Goal: Task Accomplishment & Management: Manage account settings

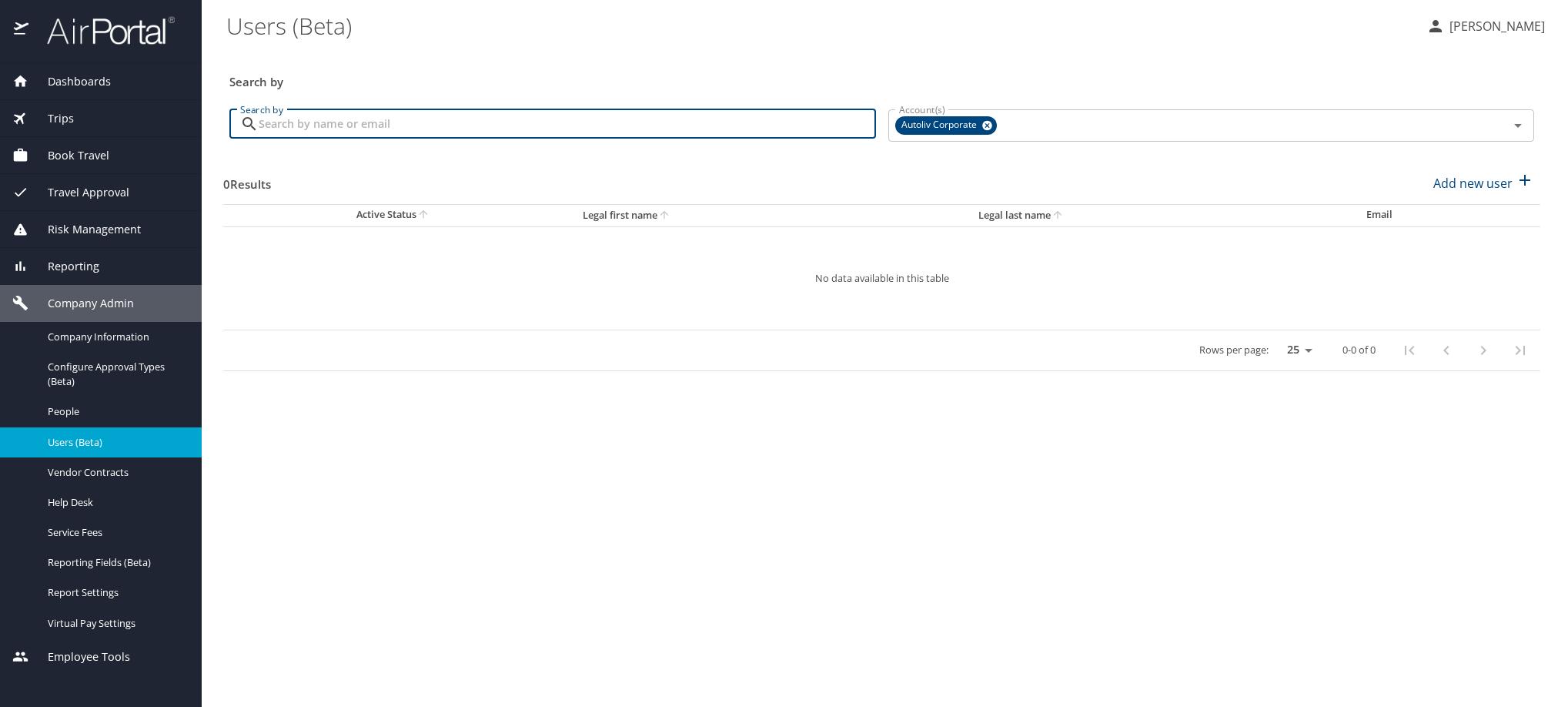
click at [405, 139] on input "Search by" at bounding box center [567, 124] width 618 height 29
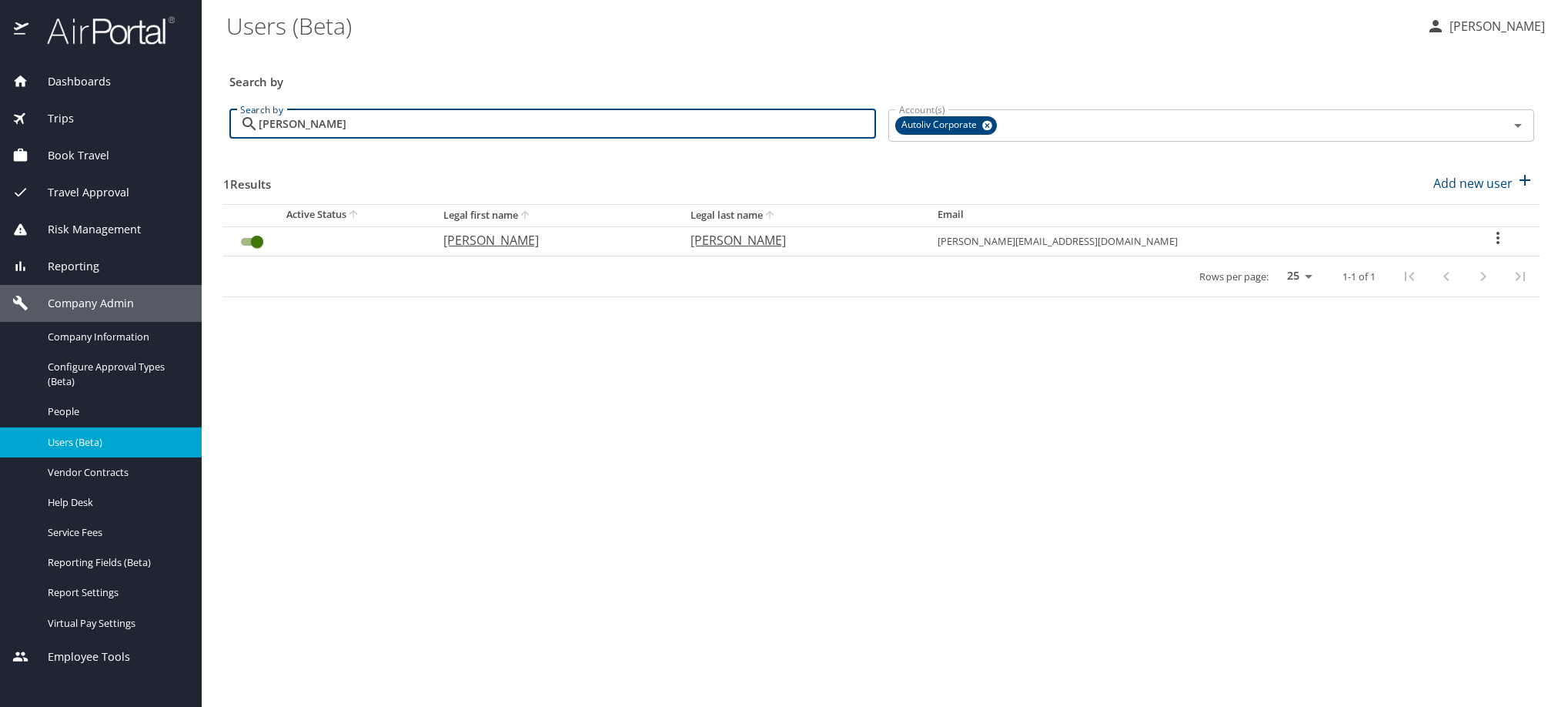
type input "[PERSON_NAME]"
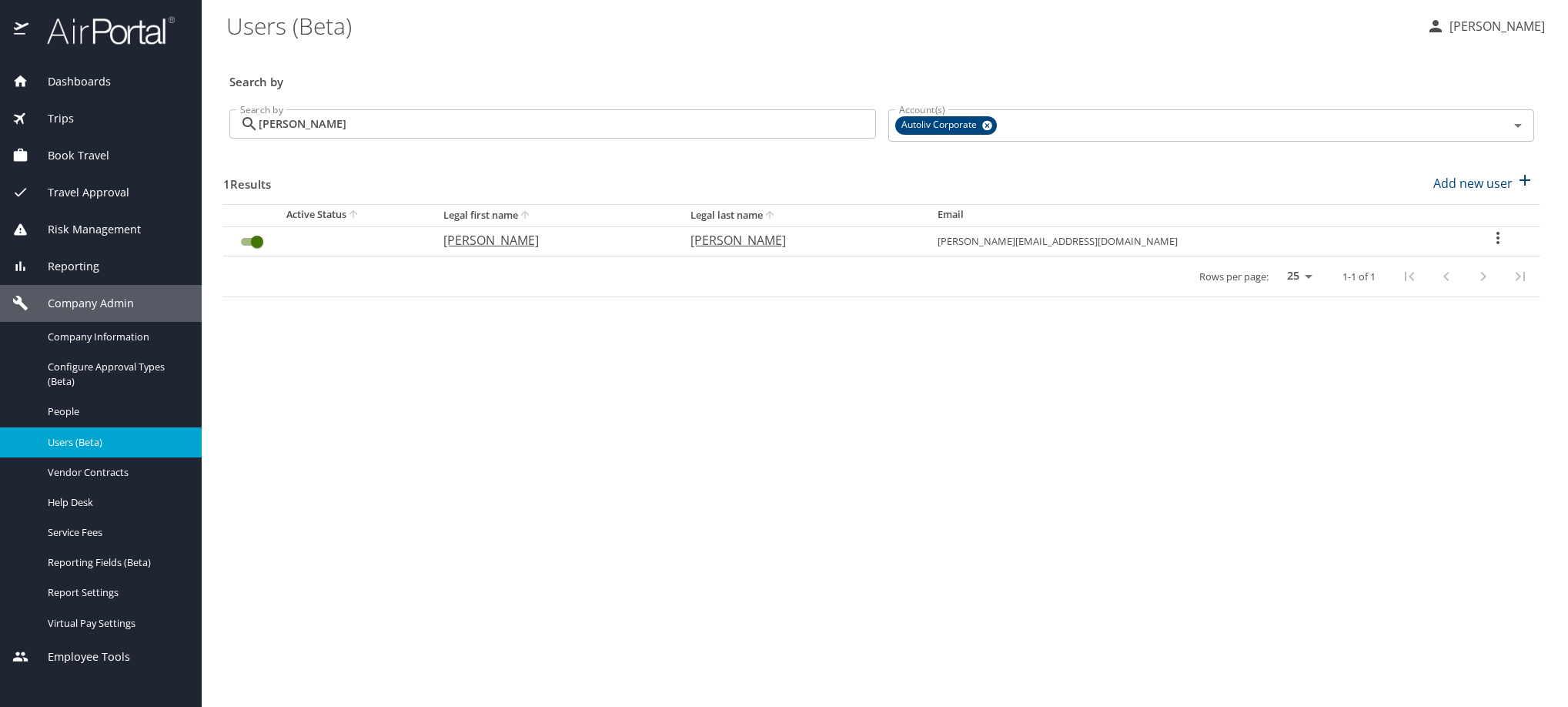
click at [1492, 247] on icon "User Search Table" at bounding box center [1498, 238] width 18 height 18
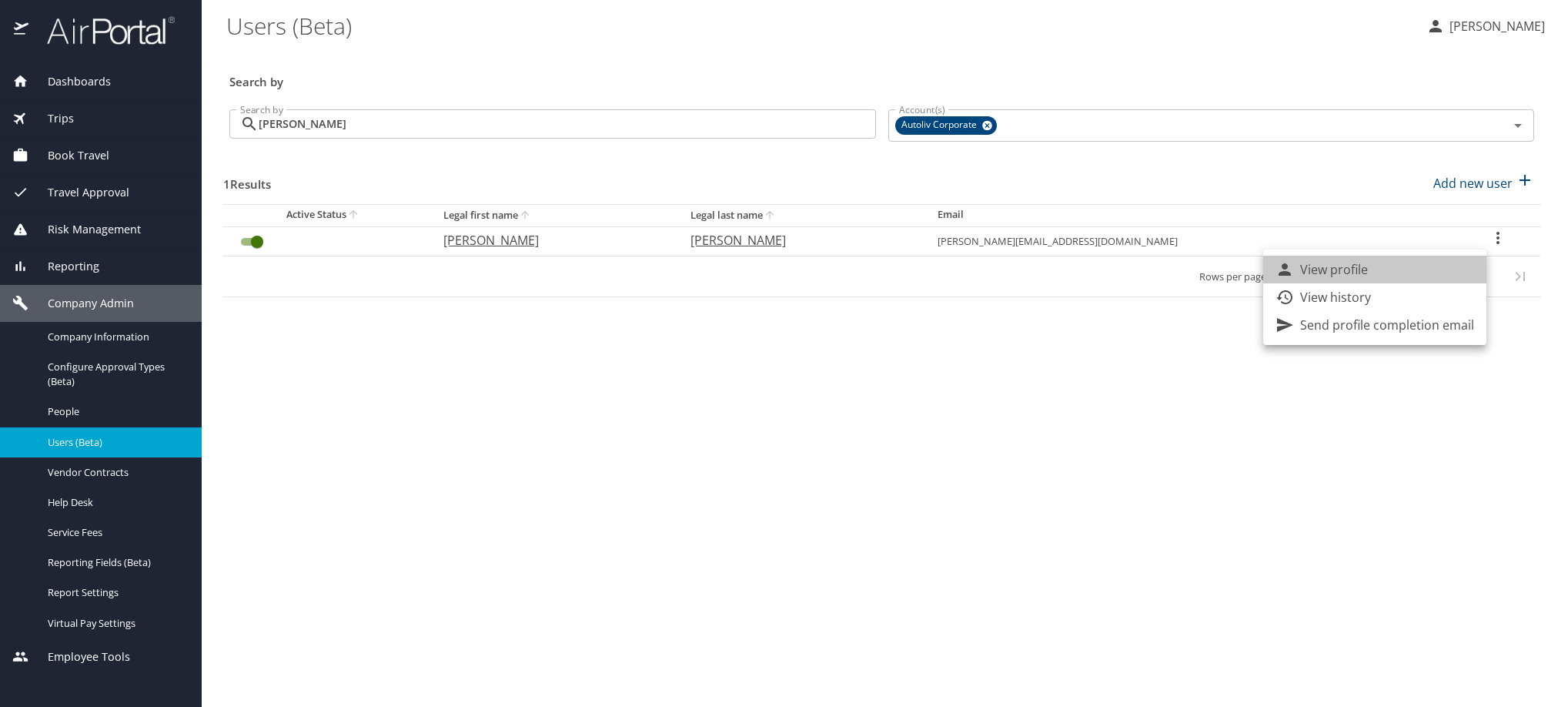
click at [1417, 279] on li "View profile" at bounding box center [1375, 269] width 223 height 27
select select "US"
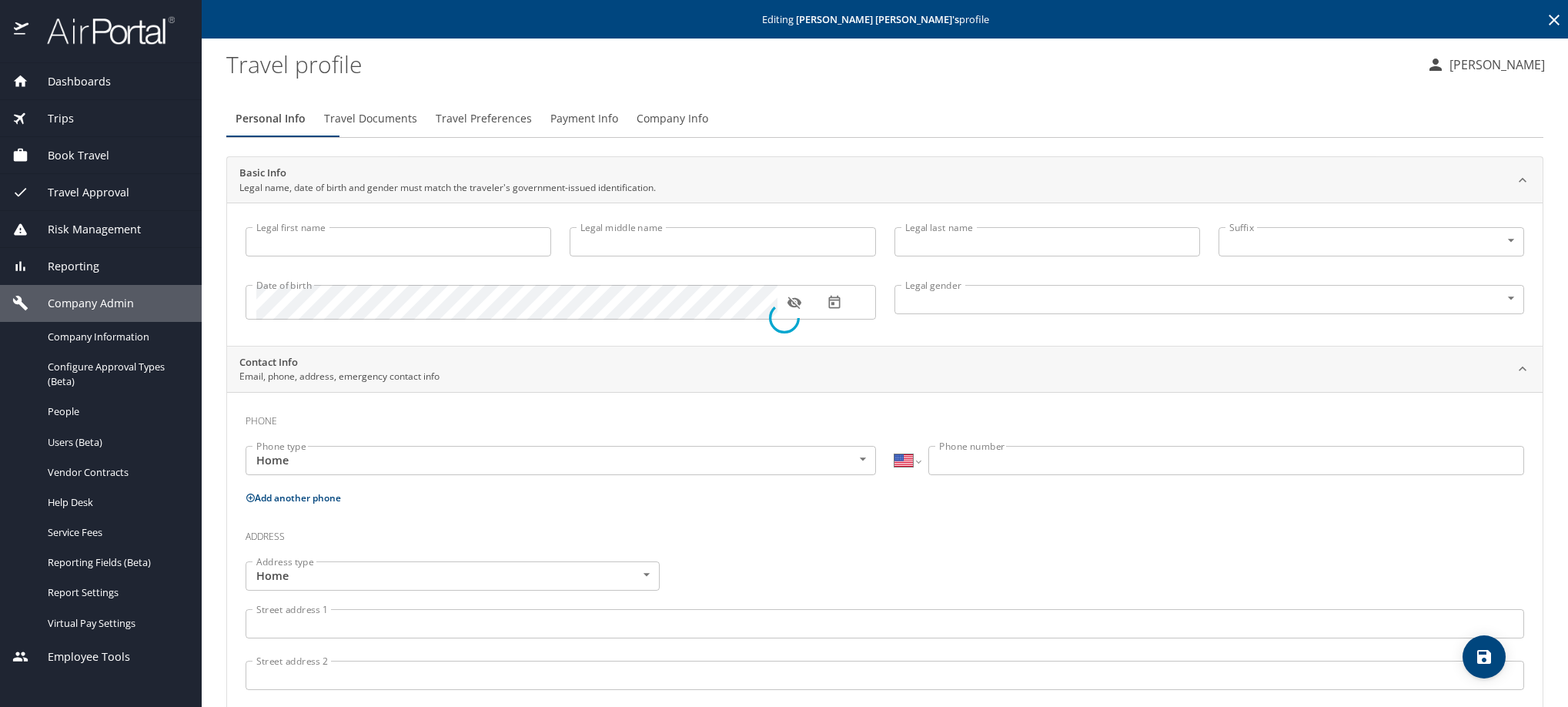
type input "[PERSON_NAME]"
type input "[DEMOGRAPHIC_DATA]"
type input "[PERSON_NAME]"
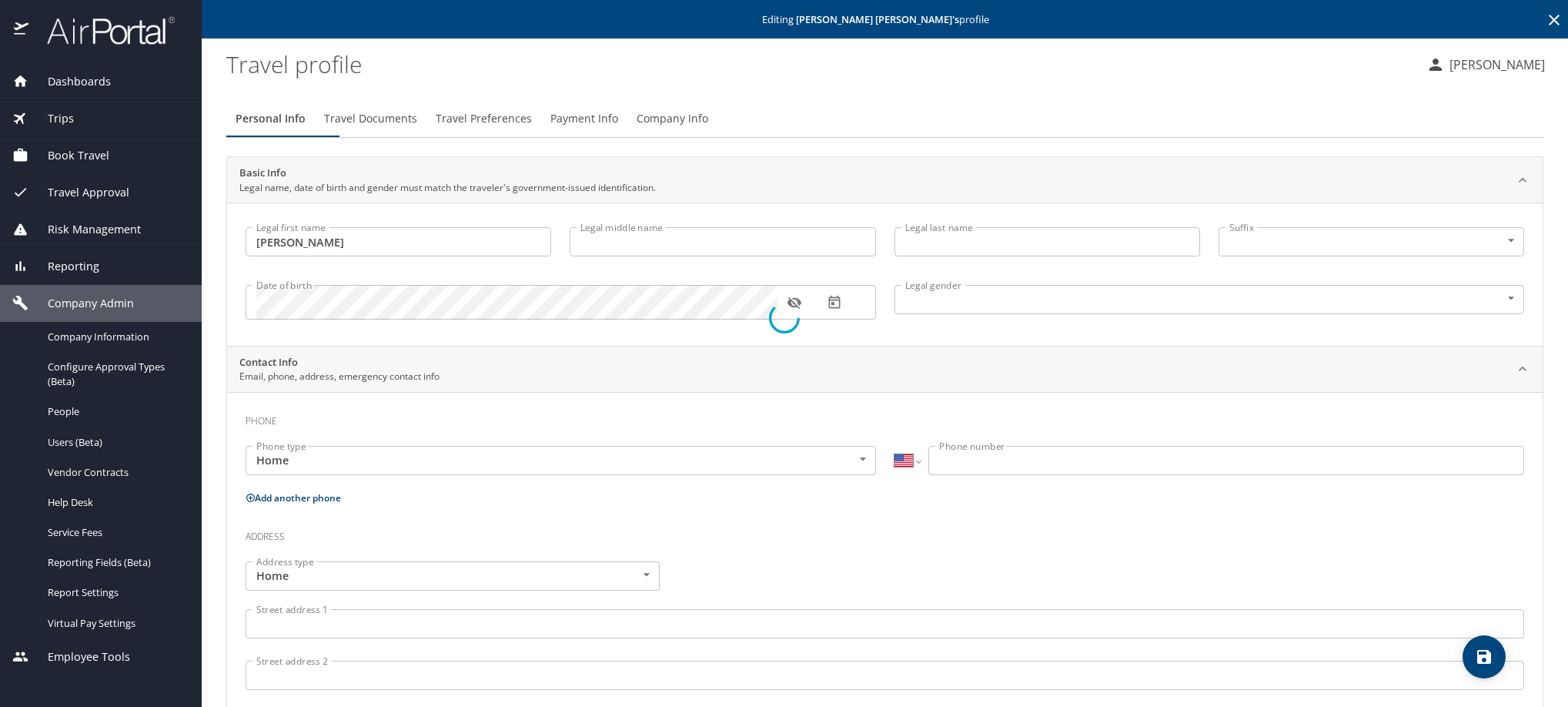
type input "Pe A"
select select "ZZ"
type input "[PHONE_NUMBER]"
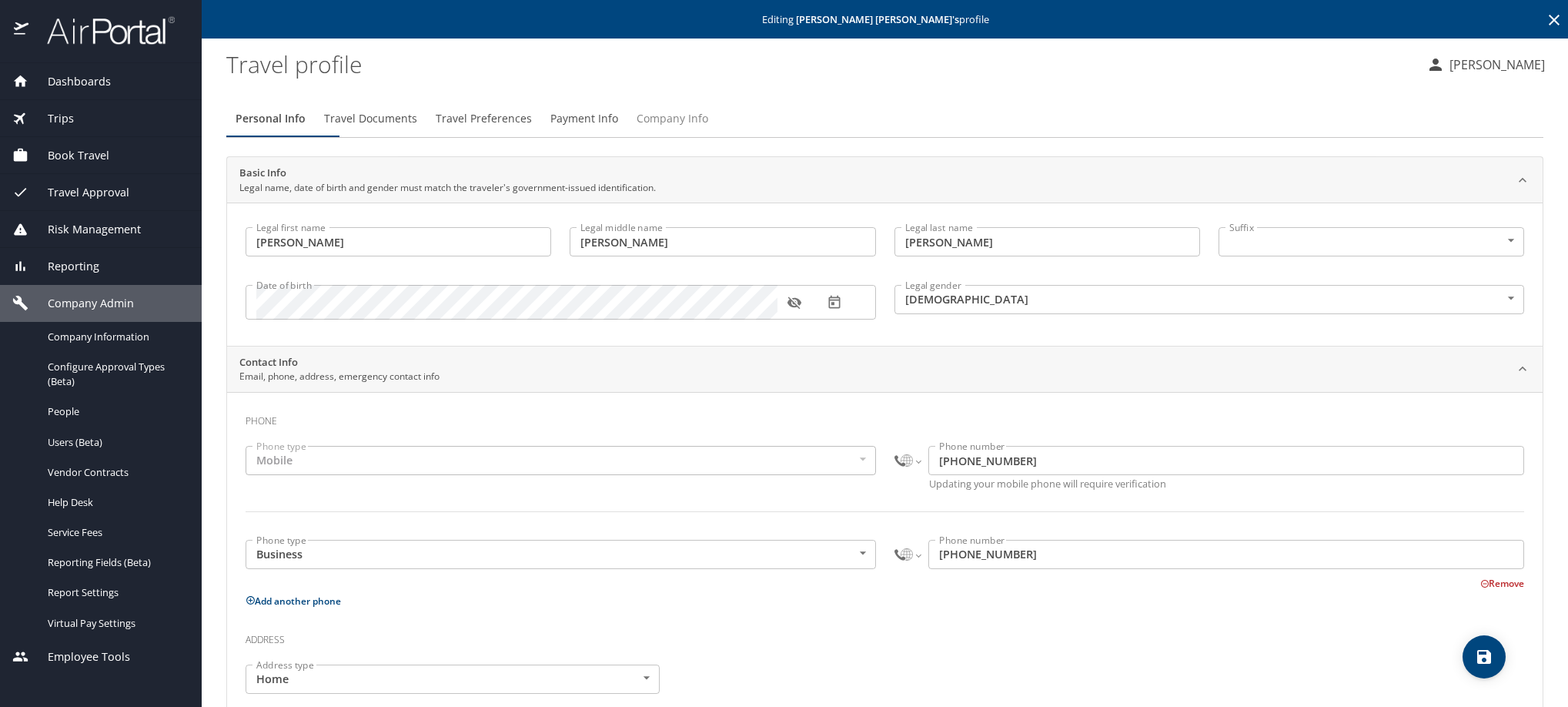
click at [709, 129] on span "Company Info" at bounding box center [672, 119] width 71 height 19
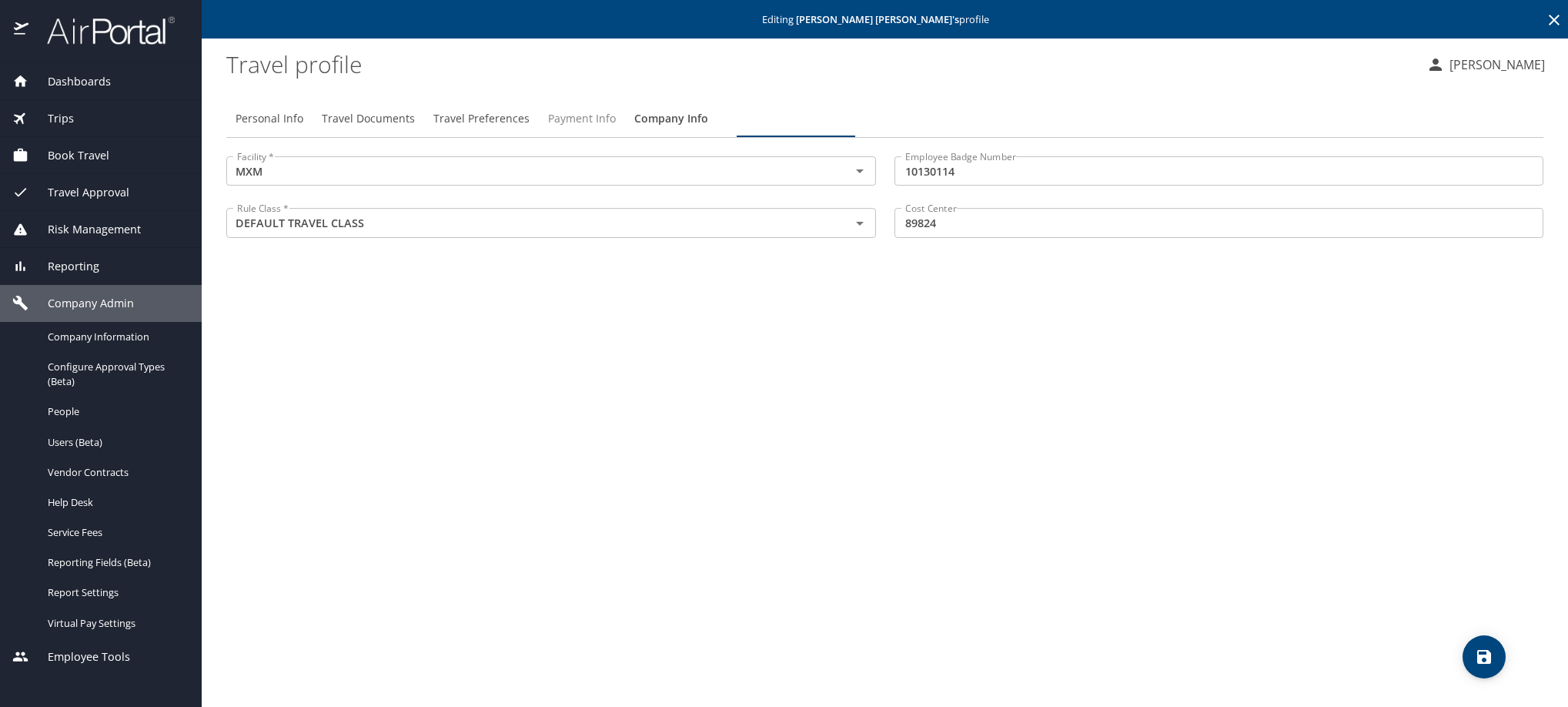
click at [616, 129] on span "Payment Info" at bounding box center [582, 119] width 67 height 19
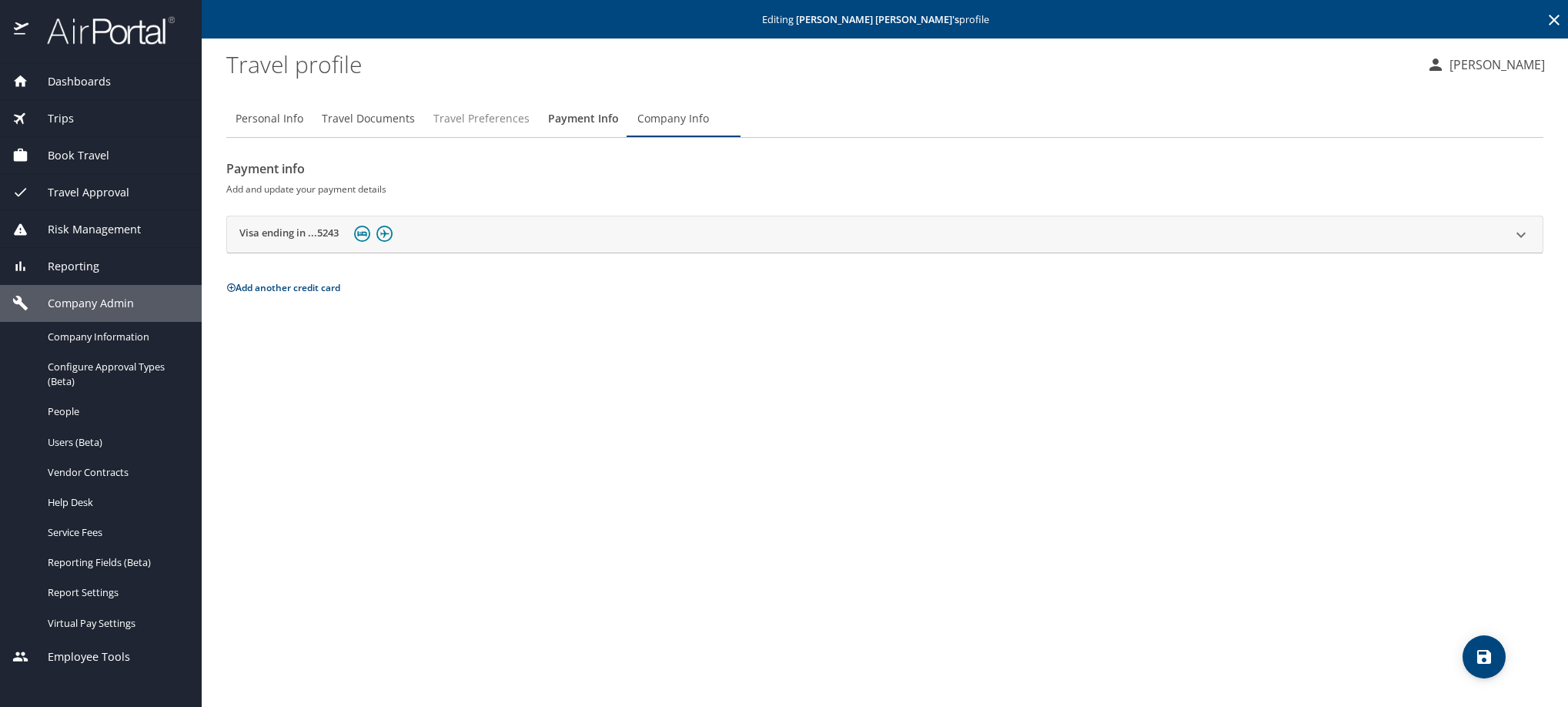
click at [530, 122] on span "Travel Preferences" at bounding box center [482, 119] width 97 height 19
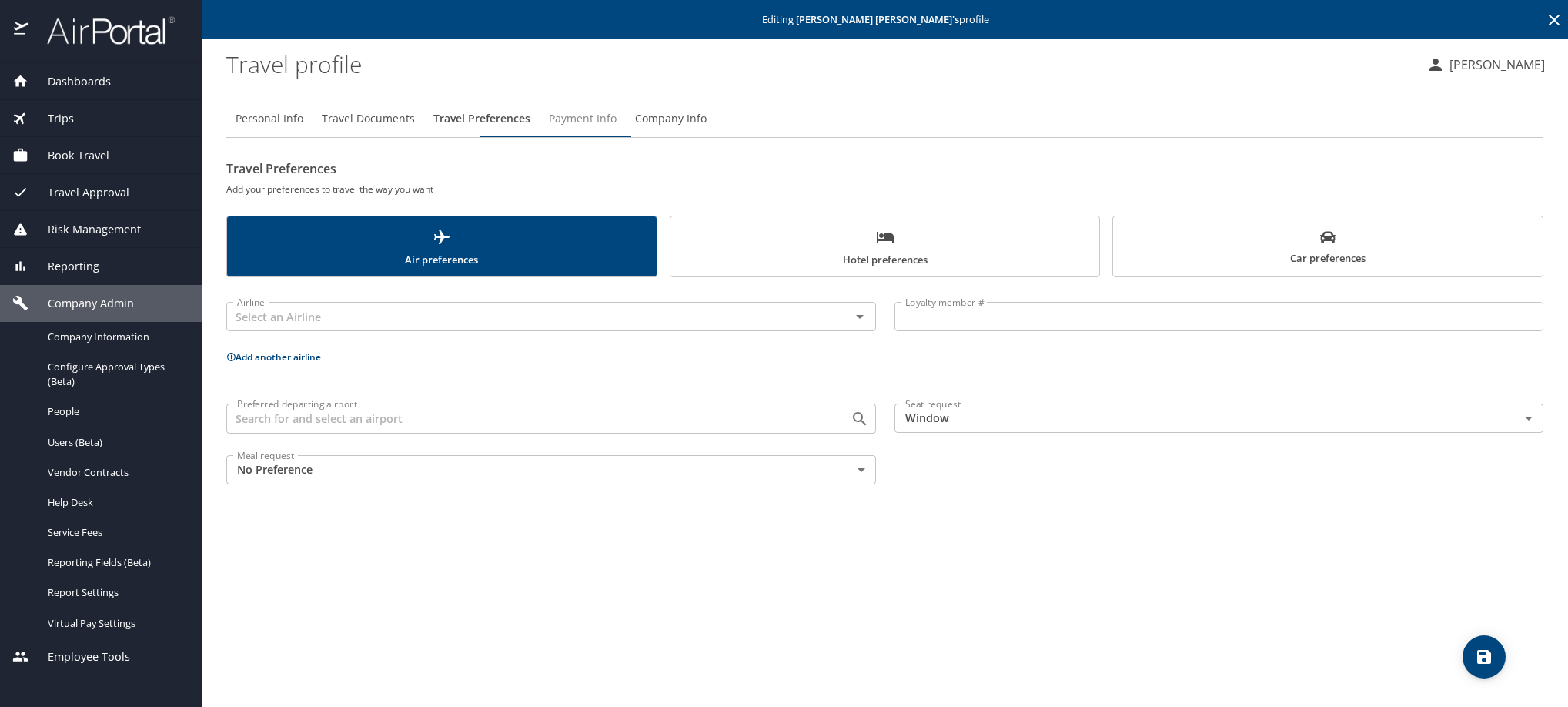
click at [626, 119] on button "Payment Info" at bounding box center [583, 119] width 87 height 37
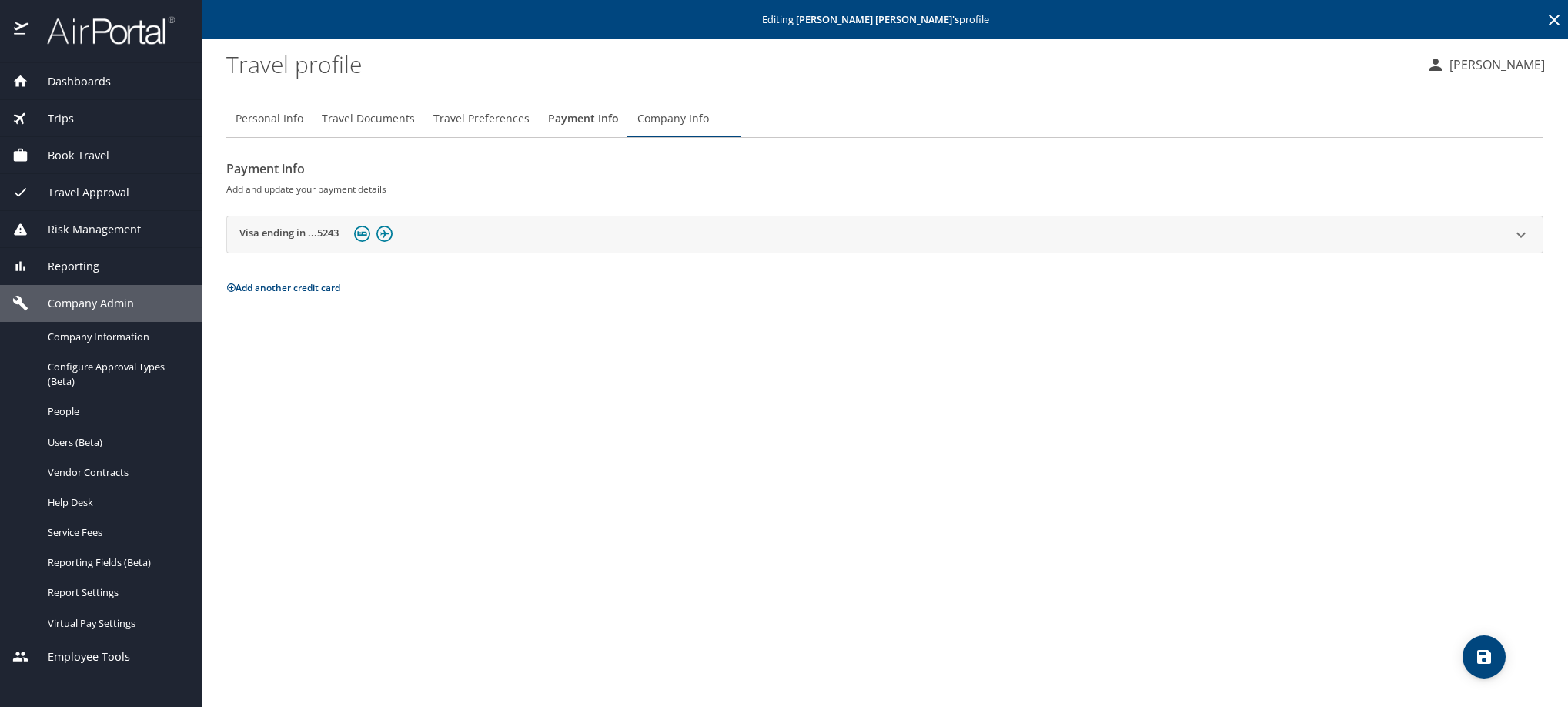
click at [280, 254] on div "Visa ending in ...5243" at bounding box center [885, 234] width 1316 height 37
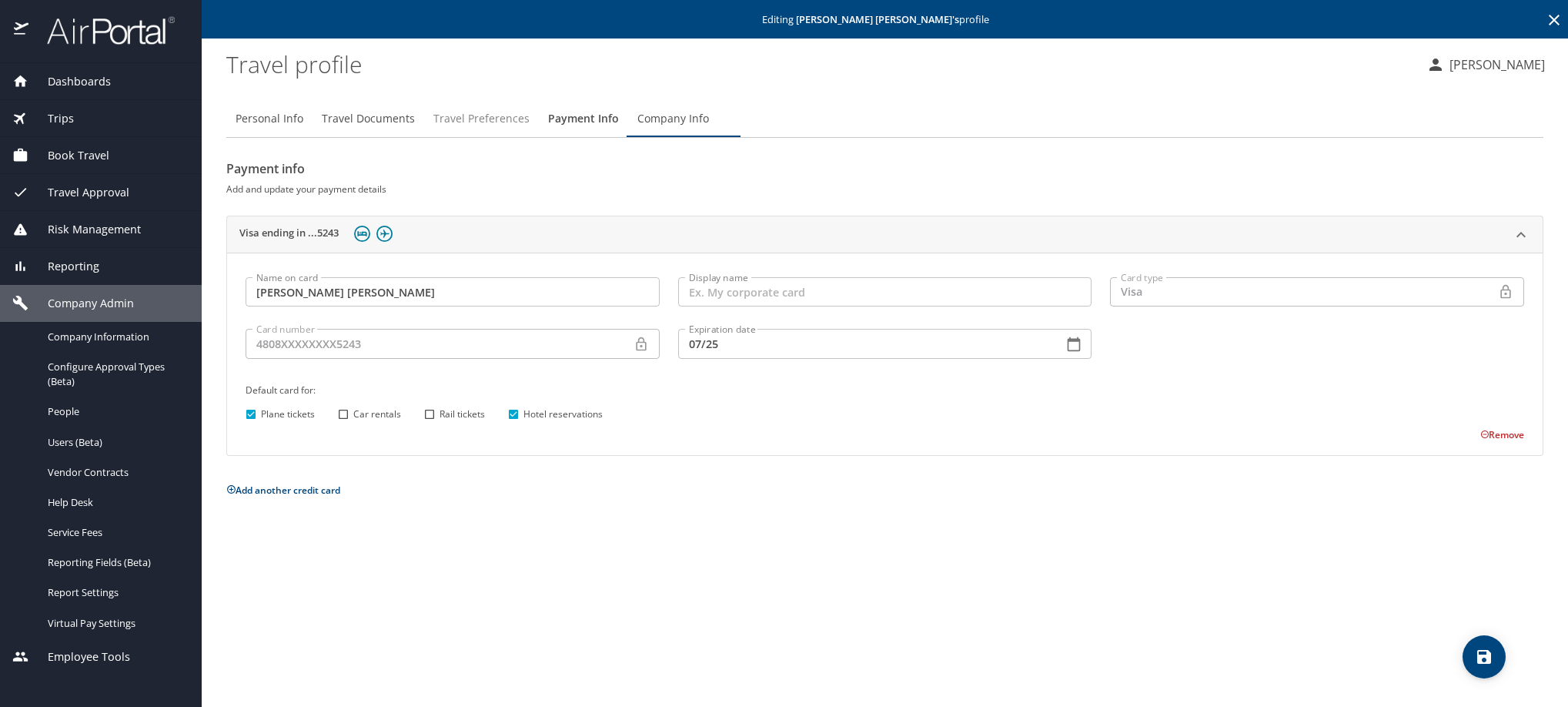
click at [530, 123] on span "Travel Preferences" at bounding box center [482, 119] width 97 height 19
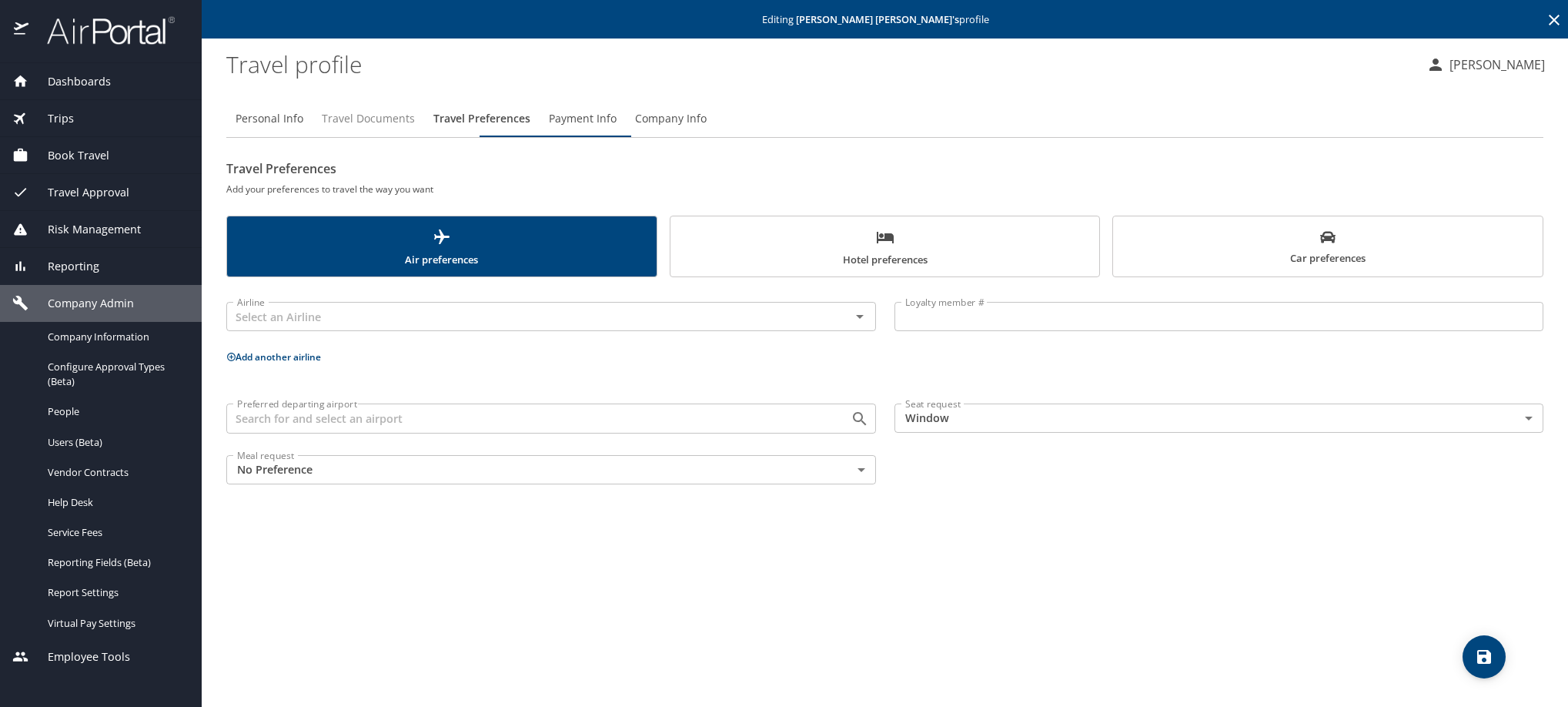
click at [386, 129] on span "Travel Documents" at bounding box center [369, 119] width 93 height 19
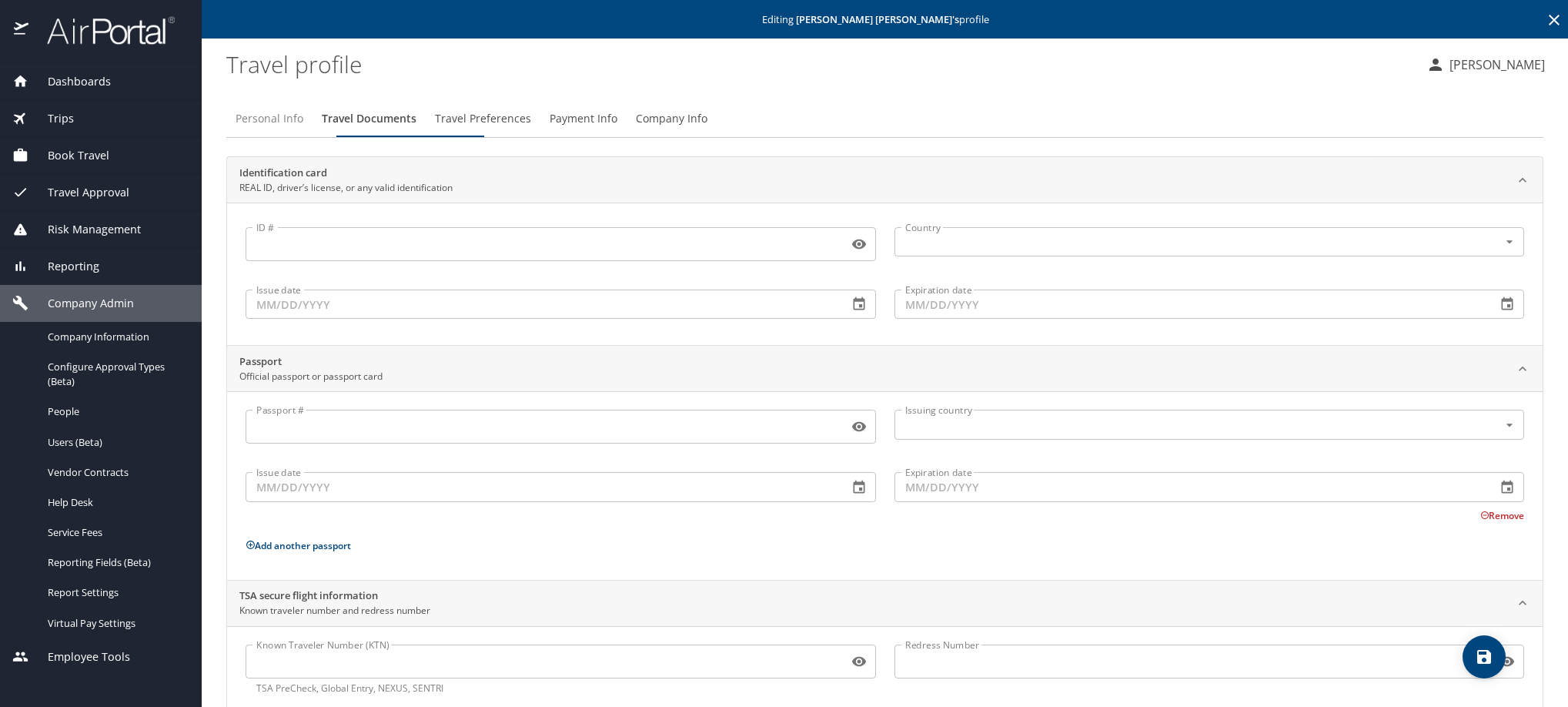
click at [304, 129] on span "Personal Info" at bounding box center [269, 119] width 67 height 19
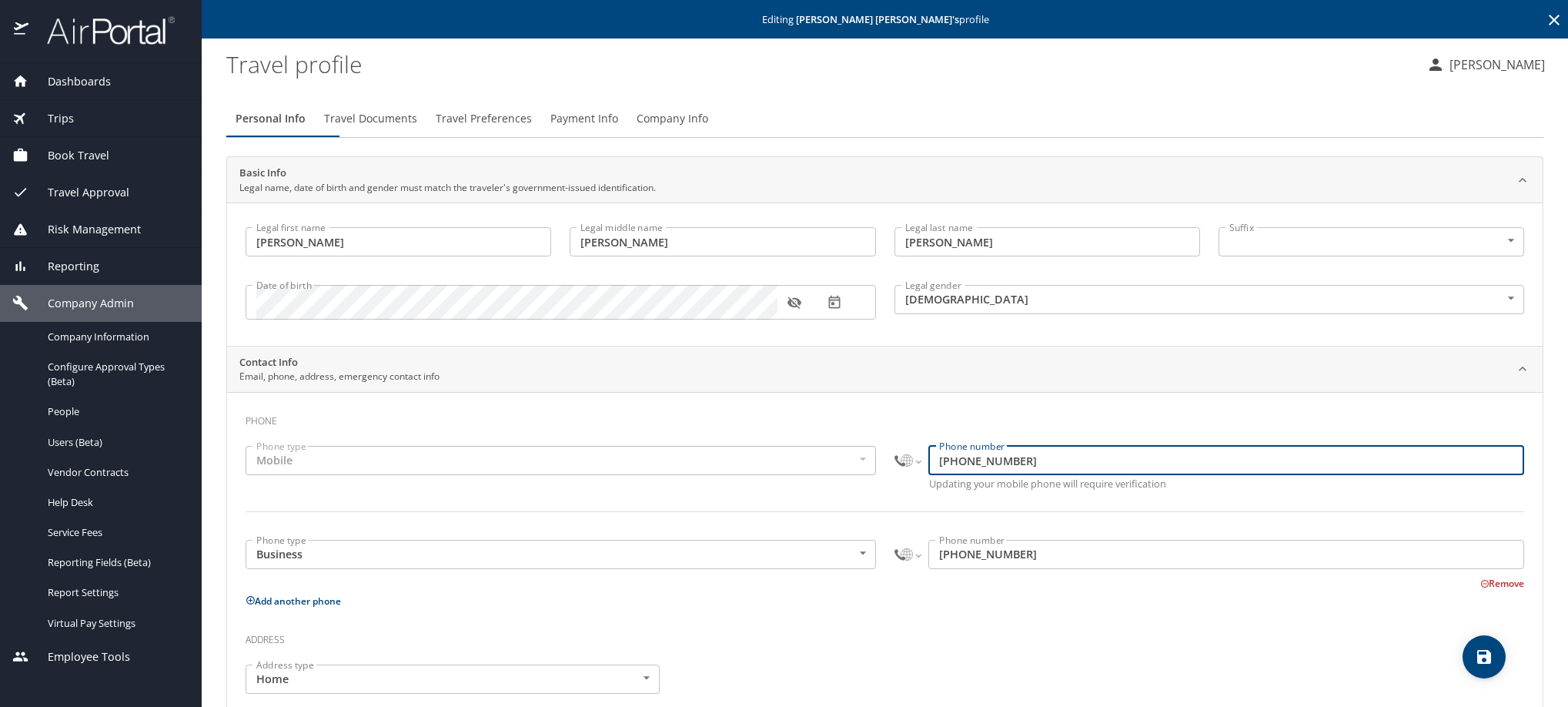
drag, startPoint x: 1086, startPoint y: 486, endPoint x: 894, endPoint y: 491, distance: 192.1
click at [895, 475] on div "International [GEOGRAPHIC_DATA] [GEOGRAPHIC_DATA] [GEOGRAPHIC_DATA] [GEOGRAPHIC…" at bounding box center [1210, 461] width 630 height 29
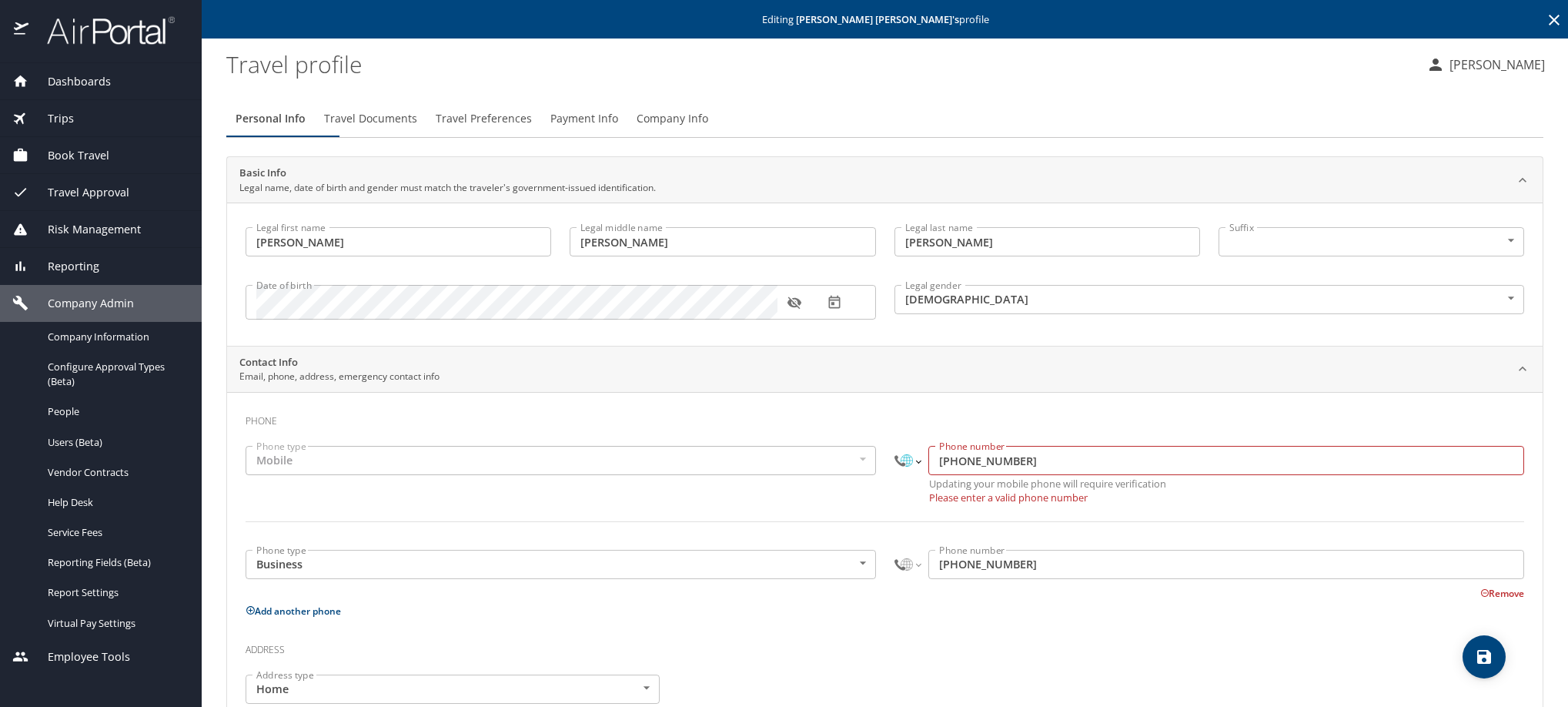
click at [895, 475] on select "International [GEOGRAPHIC_DATA] [GEOGRAPHIC_DATA] [GEOGRAPHIC_DATA] [GEOGRAPHIC…" at bounding box center [908, 461] width 26 height 29
select select "MX"
click at [895, 467] on select "International [GEOGRAPHIC_DATA] [GEOGRAPHIC_DATA] [GEOGRAPHIC_DATA] [GEOGRAPHIC…" at bounding box center [908, 461] width 26 height 29
paste input "[PHONE_NUMBER]"
type input "[PHONE_NUMBER]"
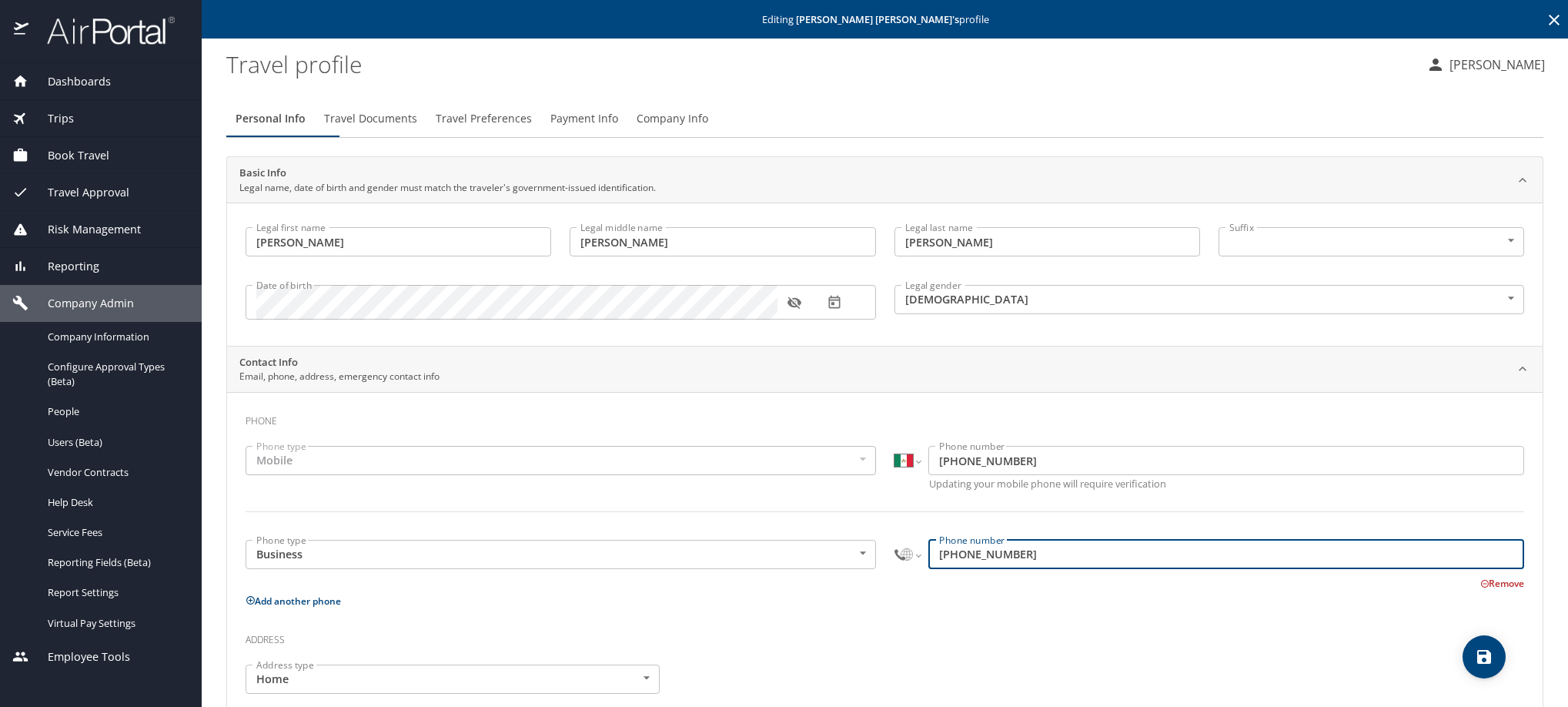
drag, startPoint x: 1095, startPoint y: 589, endPoint x: 899, endPoint y: 601, distance: 196.4
click at [899, 569] on div "International [GEOGRAPHIC_DATA] [GEOGRAPHIC_DATA] [GEOGRAPHIC_DATA] [GEOGRAPHIC…" at bounding box center [1210, 555] width 630 height 29
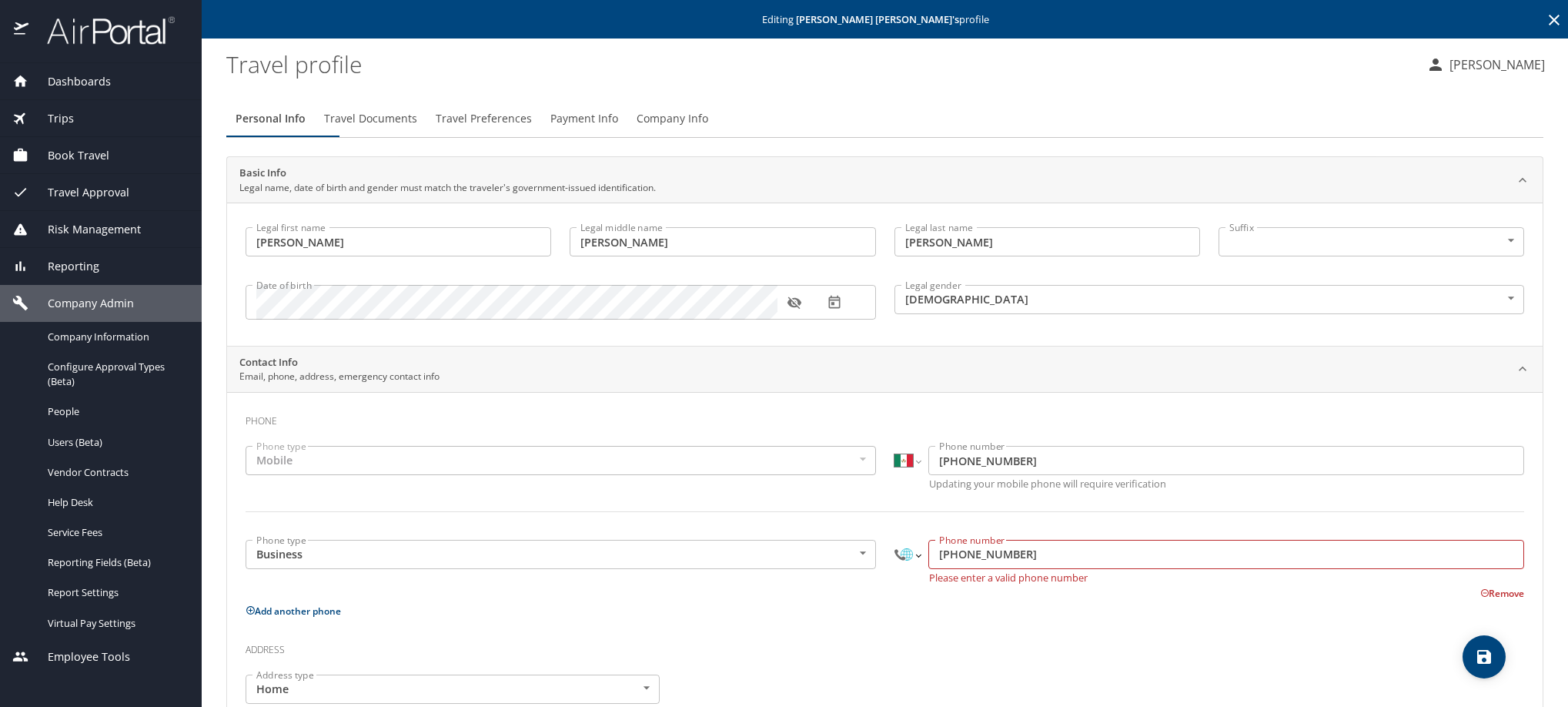
click at [899, 569] on select "International [GEOGRAPHIC_DATA] [GEOGRAPHIC_DATA] [GEOGRAPHIC_DATA] [GEOGRAPHIC…" at bounding box center [908, 555] width 26 height 29
select select "MX"
click at [895, 569] on select "International [GEOGRAPHIC_DATA] [GEOGRAPHIC_DATA] [GEOGRAPHIC_DATA] [GEOGRAPHIC…" at bounding box center [908, 555] width 26 height 29
paste input "[PHONE_NUMBER]"
type input "[PHONE_NUMBER]"
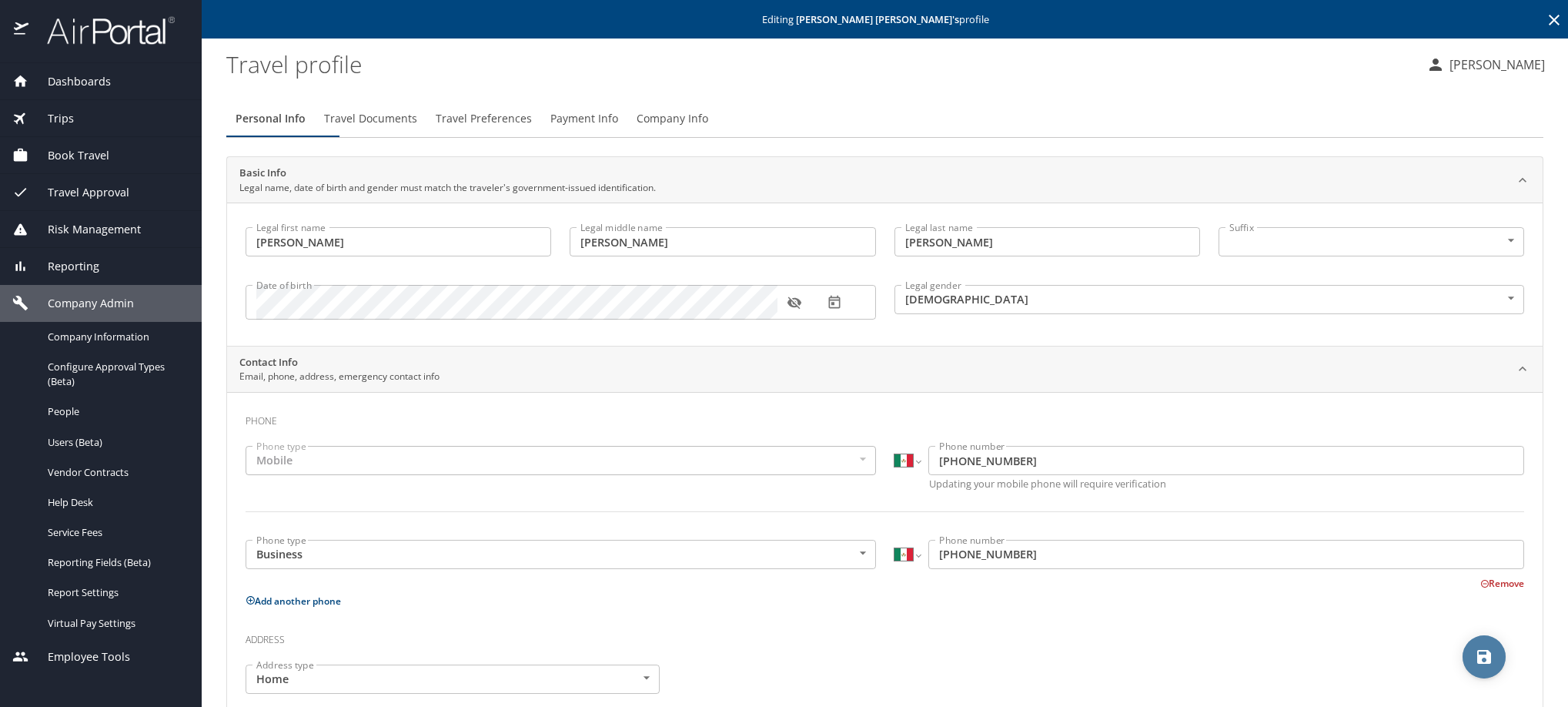
click at [1475, 660] on icon "save" at bounding box center [1484, 657] width 18 height 18
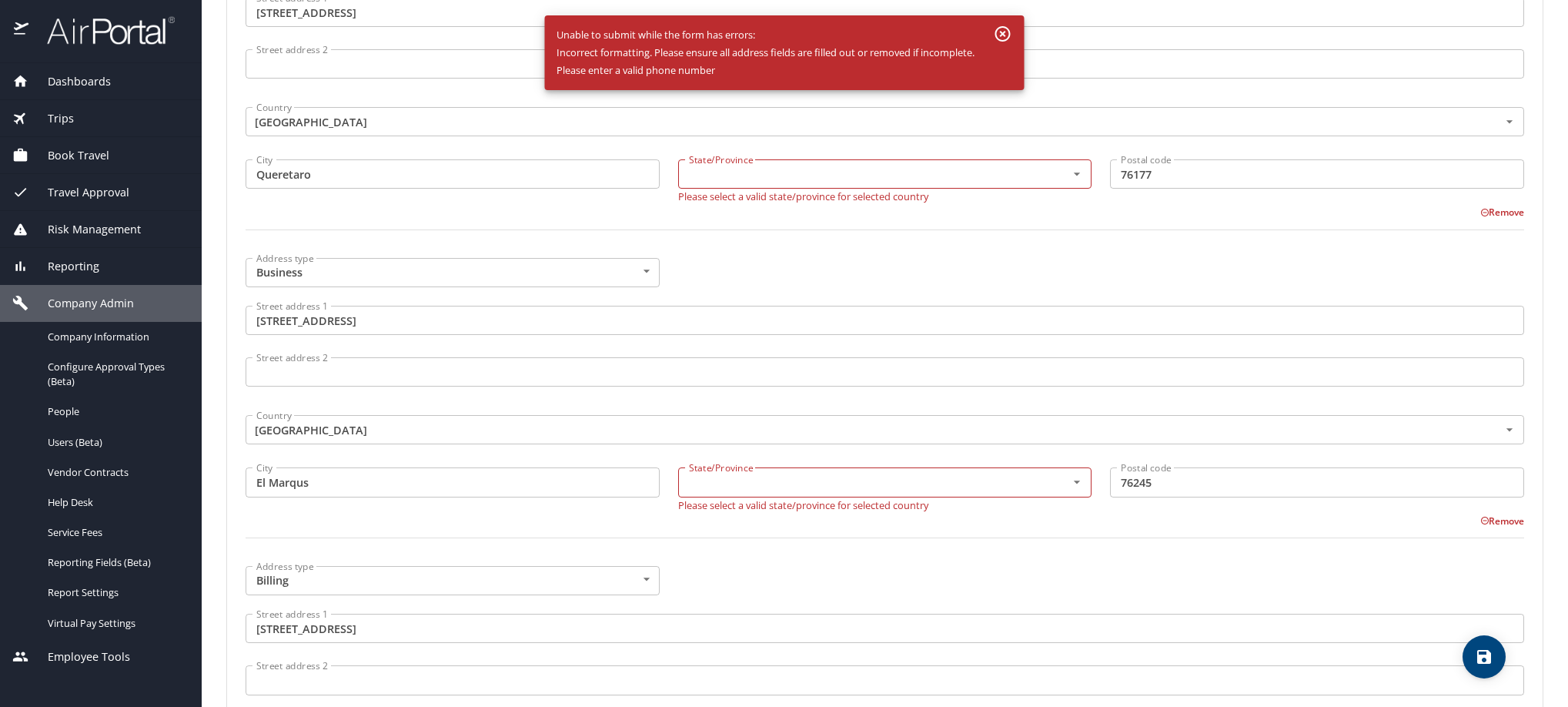
scroll to position [719, 0]
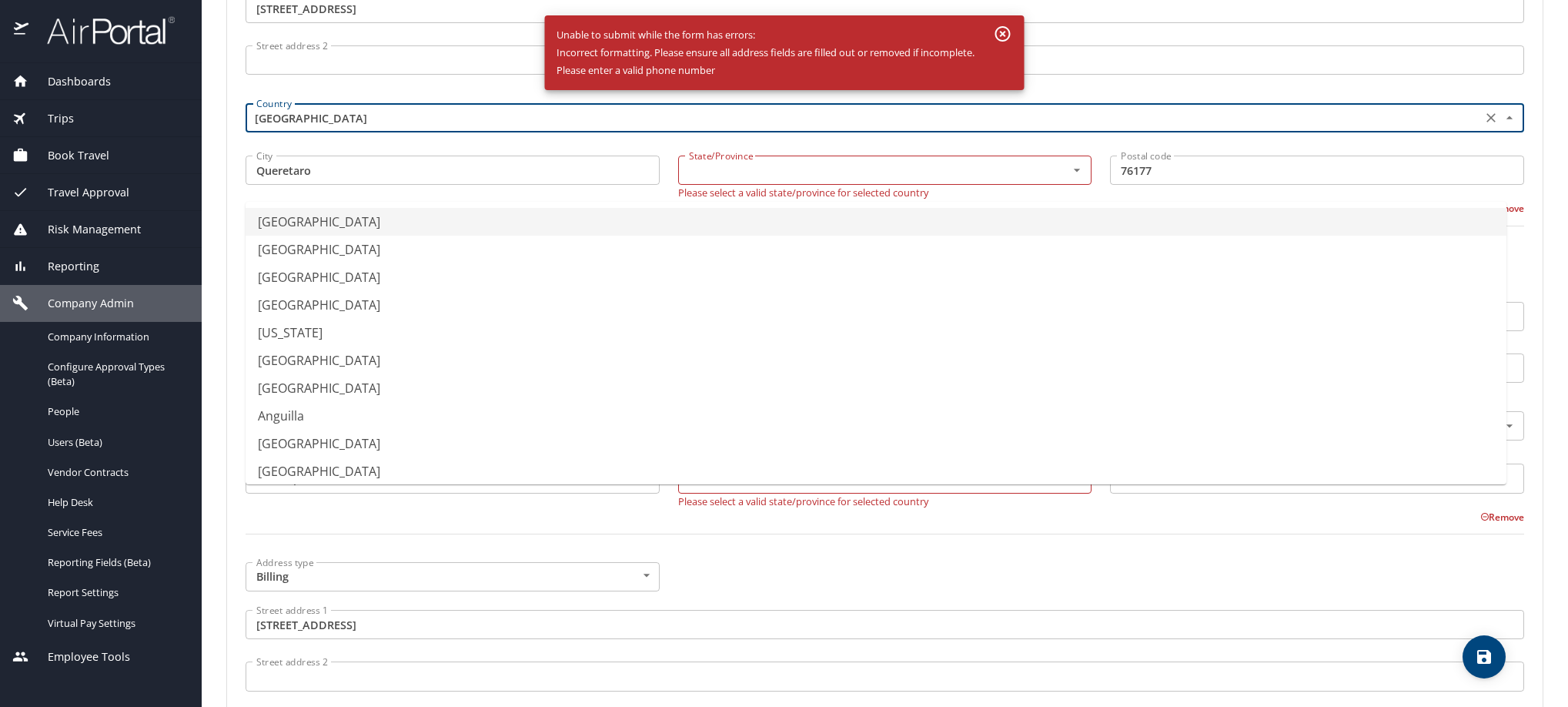
click at [400, 128] on input "[GEOGRAPHIC_DATA]" at bounding box center [862, 118] width 1224 height 20
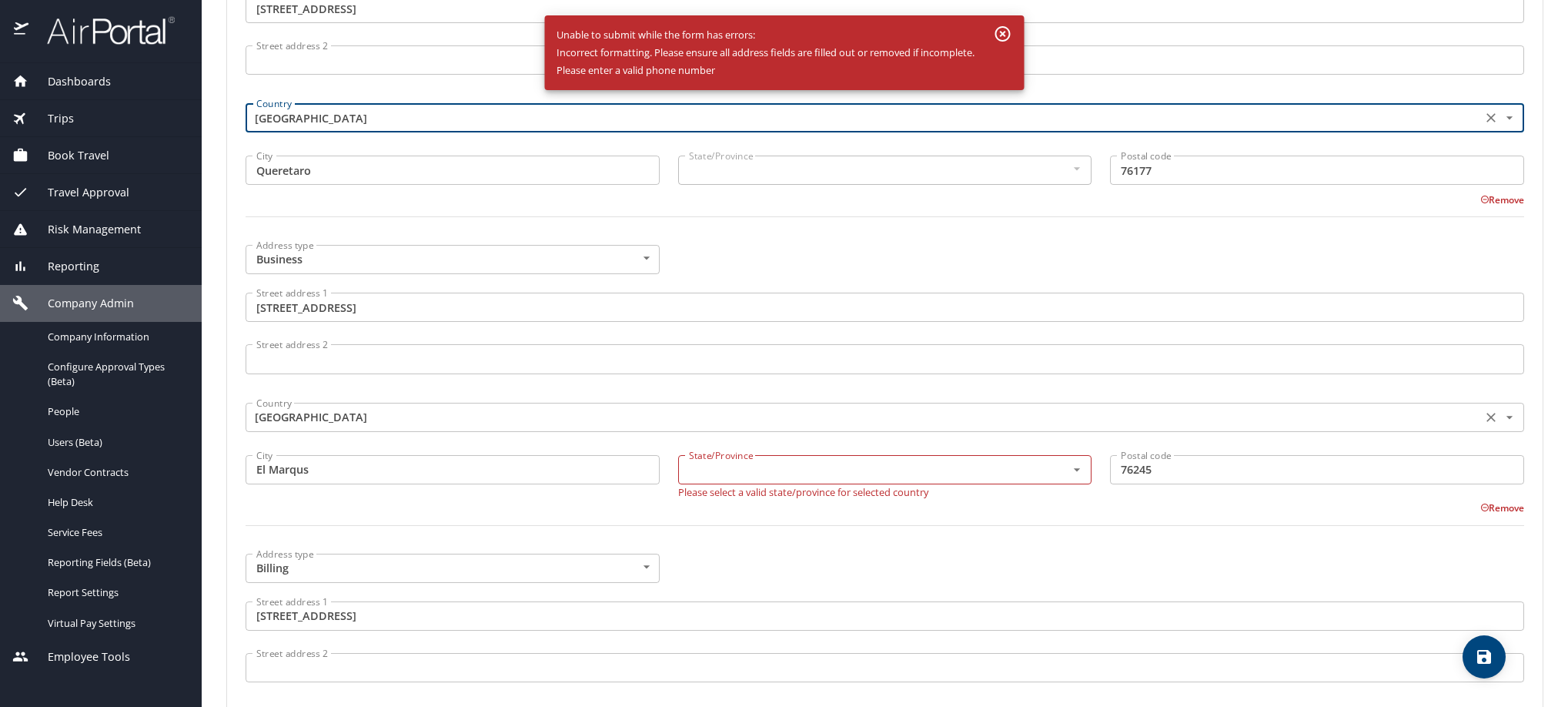
type input "[GEOGRAPHIC_DATA]"
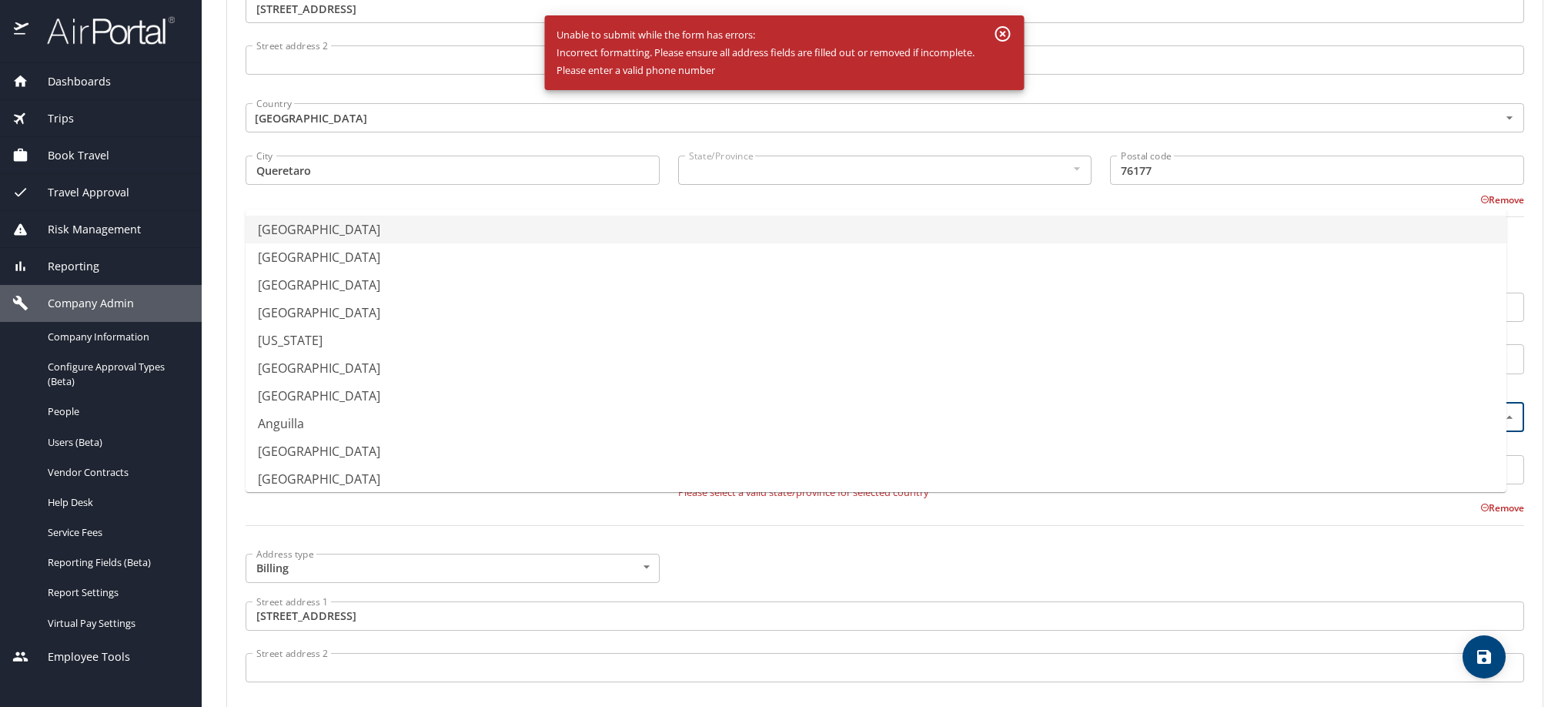
click at [324, 427] on input "[GEOGRAPHIC_DATA]" at bounding box center [862, 418] width 1224 height 20
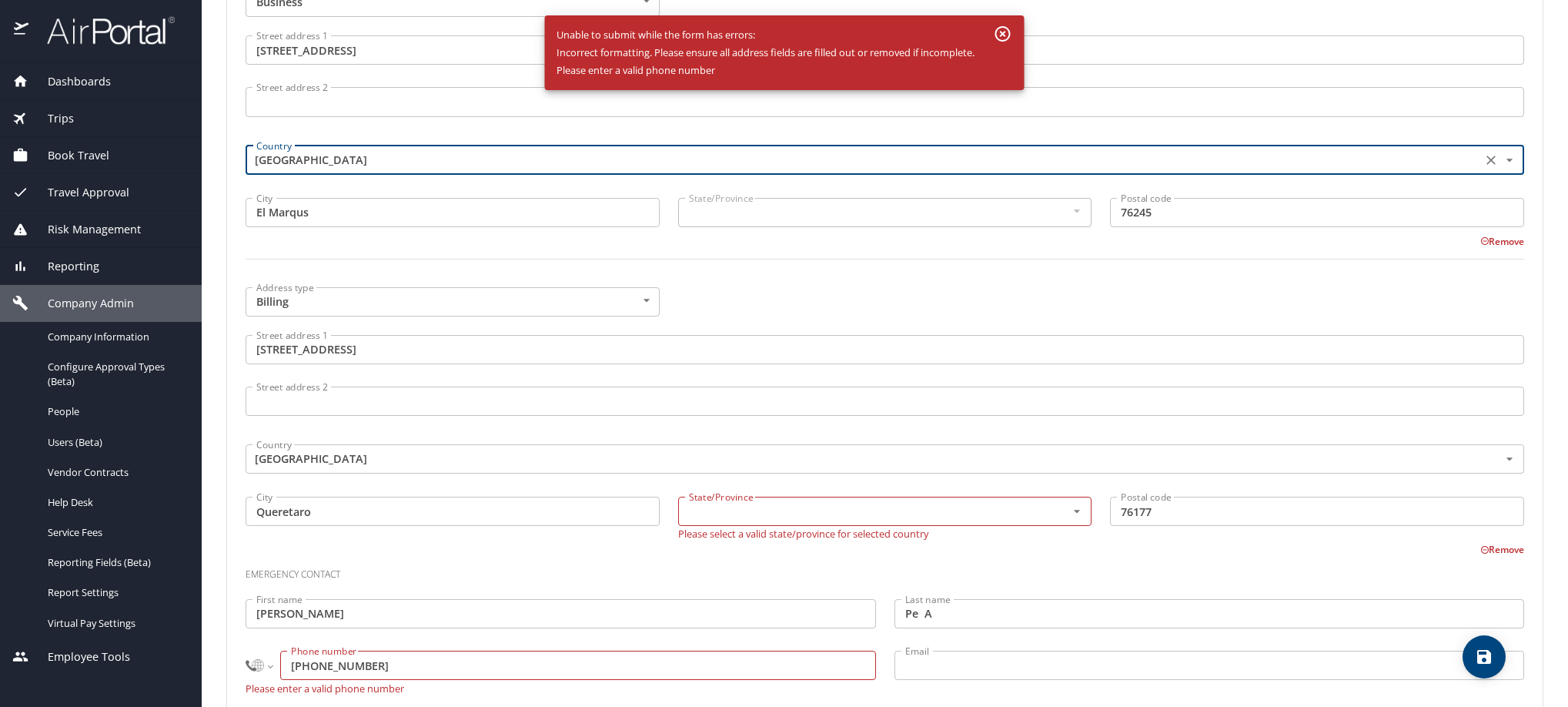
scroll to position [1043, 0]
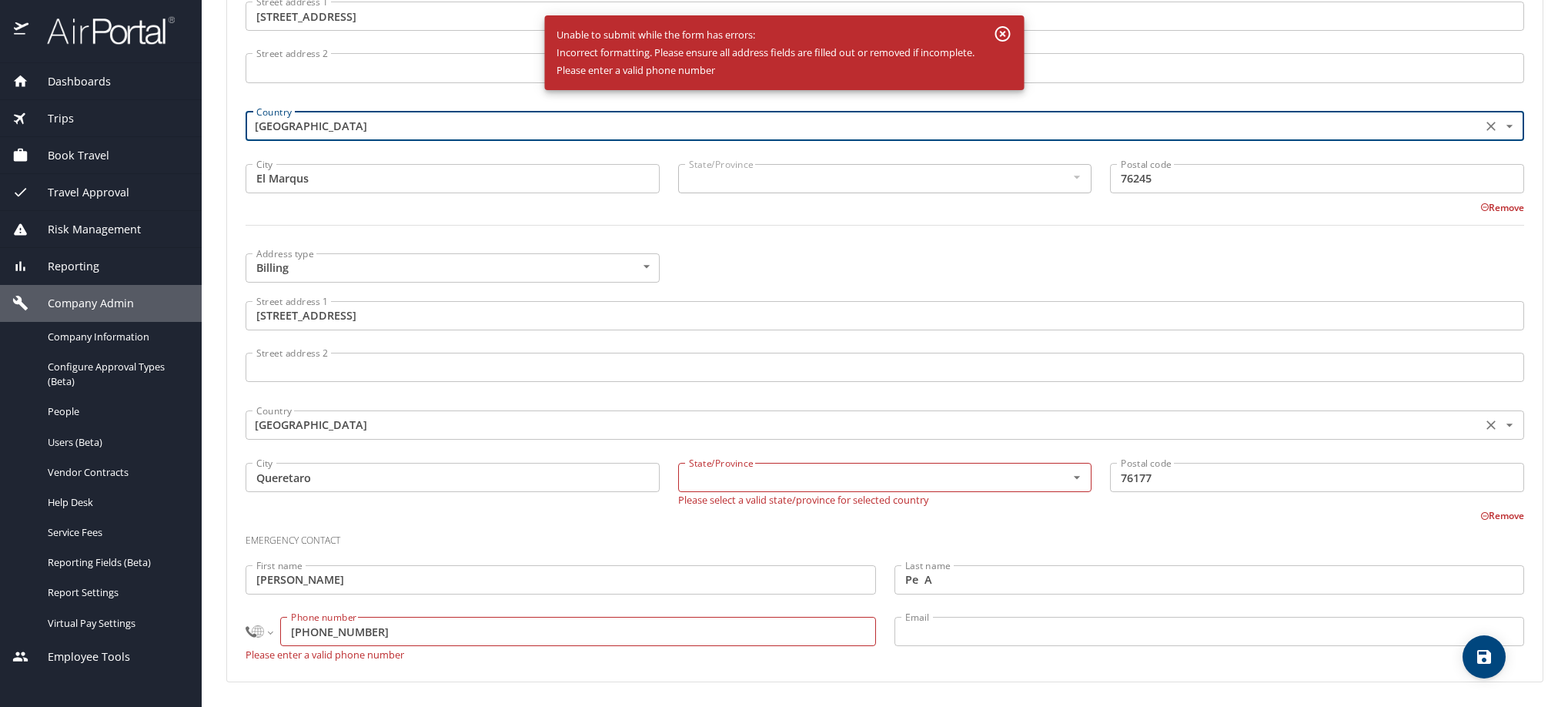
click at [379, 440] on div "[GEOGRAPHIC_DATA] Country" at bounding box center [885, 425] width 1279 height 29
type input "[GEOGRAPHIC_DATA]"
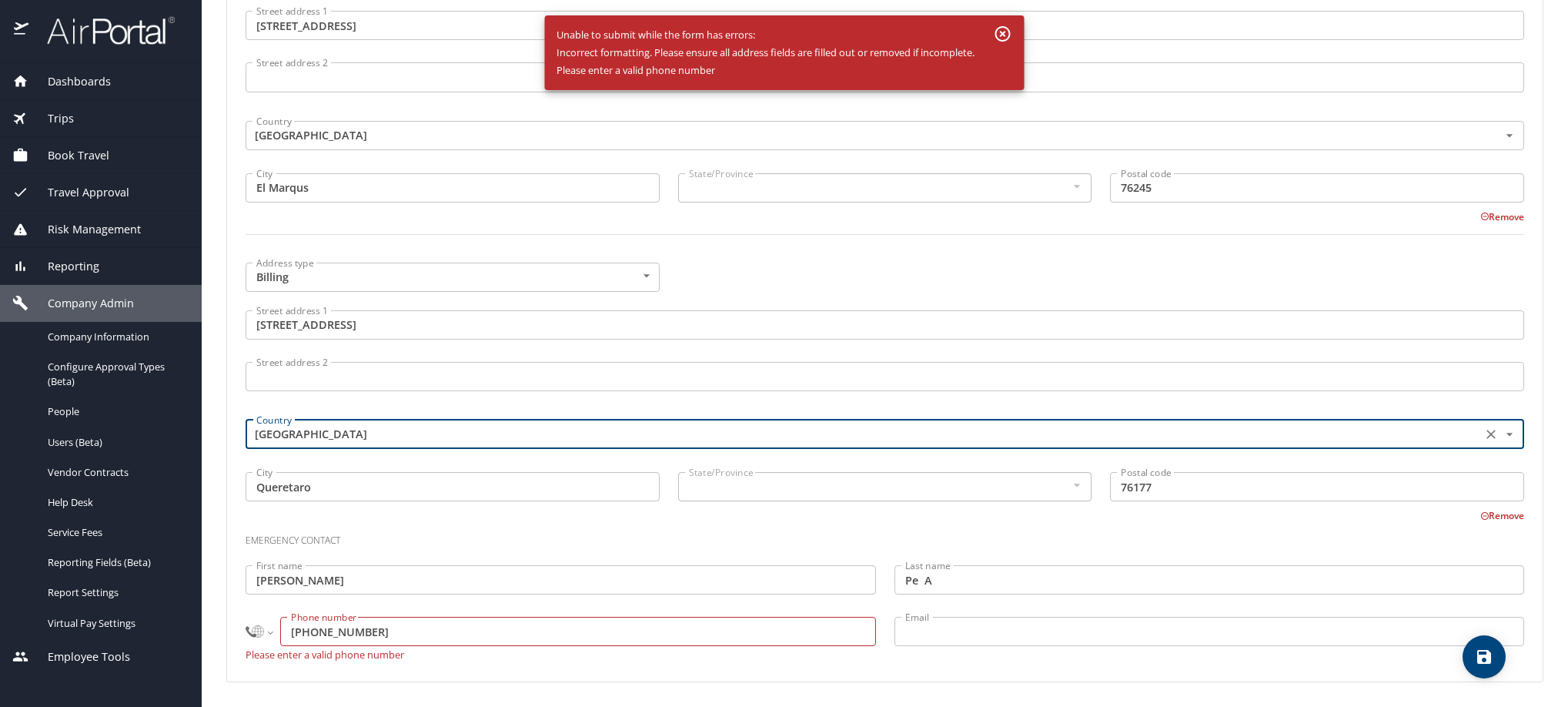
scroll to position [1156, 0]
type input "[GEOGRAPHIC_DATA]"
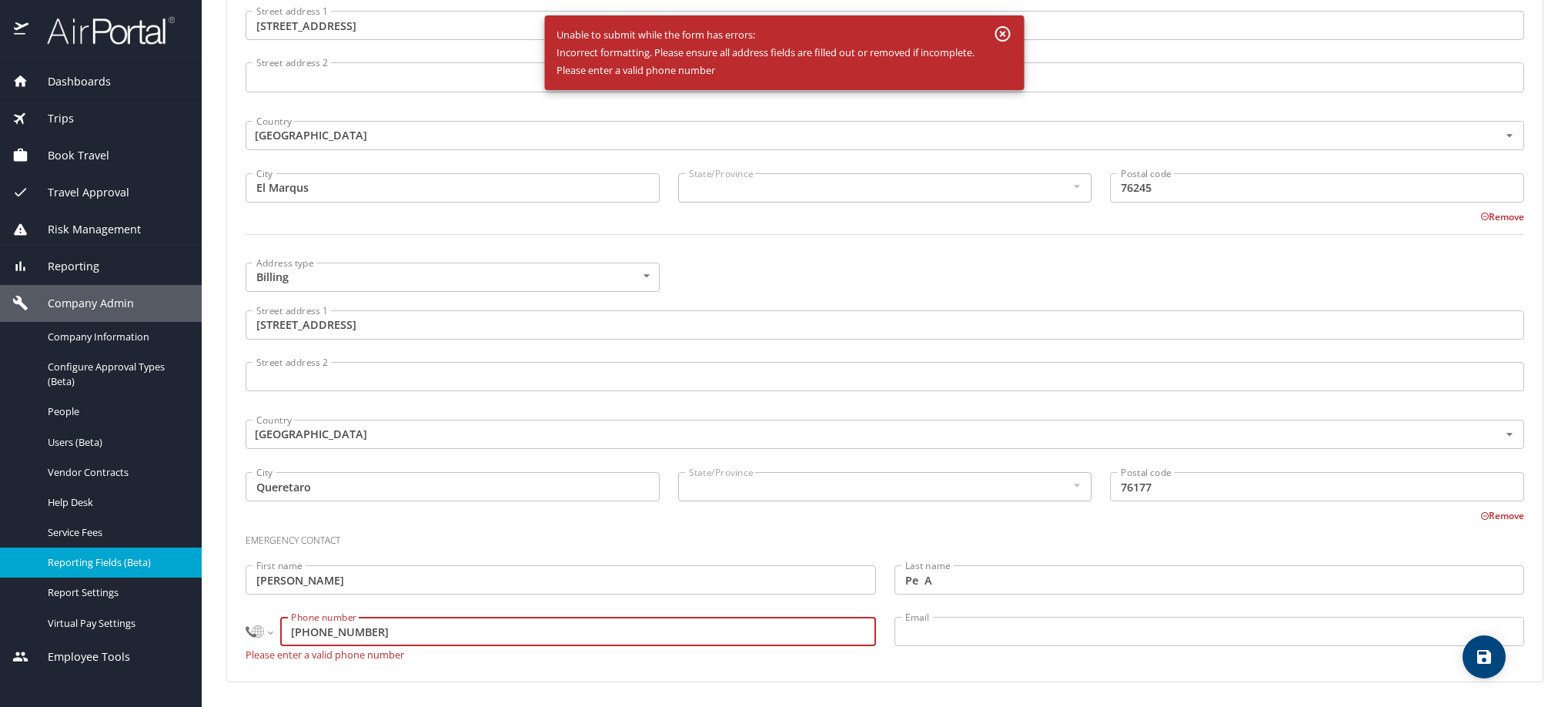
drag, startPoint x: 455, startPoint y: 619, endPoint x: 174, endPoint y: 625, distance: 281.1
click at [174, 625] on div "Dashboards AirPortal 360™ Manager My Travel Dashboard Trips Airtinerary® Lookup…" at bounding box center [784, 353] width 1568 height 707
click at [257, 629] on select "International [GEOGRAPHIC_DATA] [GEOGRAPHIC_DATA] [GEOGRAPHIC_DATA] [GEOGRAPHIC…" at bounding box center [258, 631] width 26 height 29
select select "MX"
click at [245, 617] on select "International [GEOGRAPHIC_DATA] [GEOGRAPHIC_DATA] [GEOGRAPHIC_DATA] [GEOGRAPHIC…" at bounding box center [258, 631] width 26 height 29
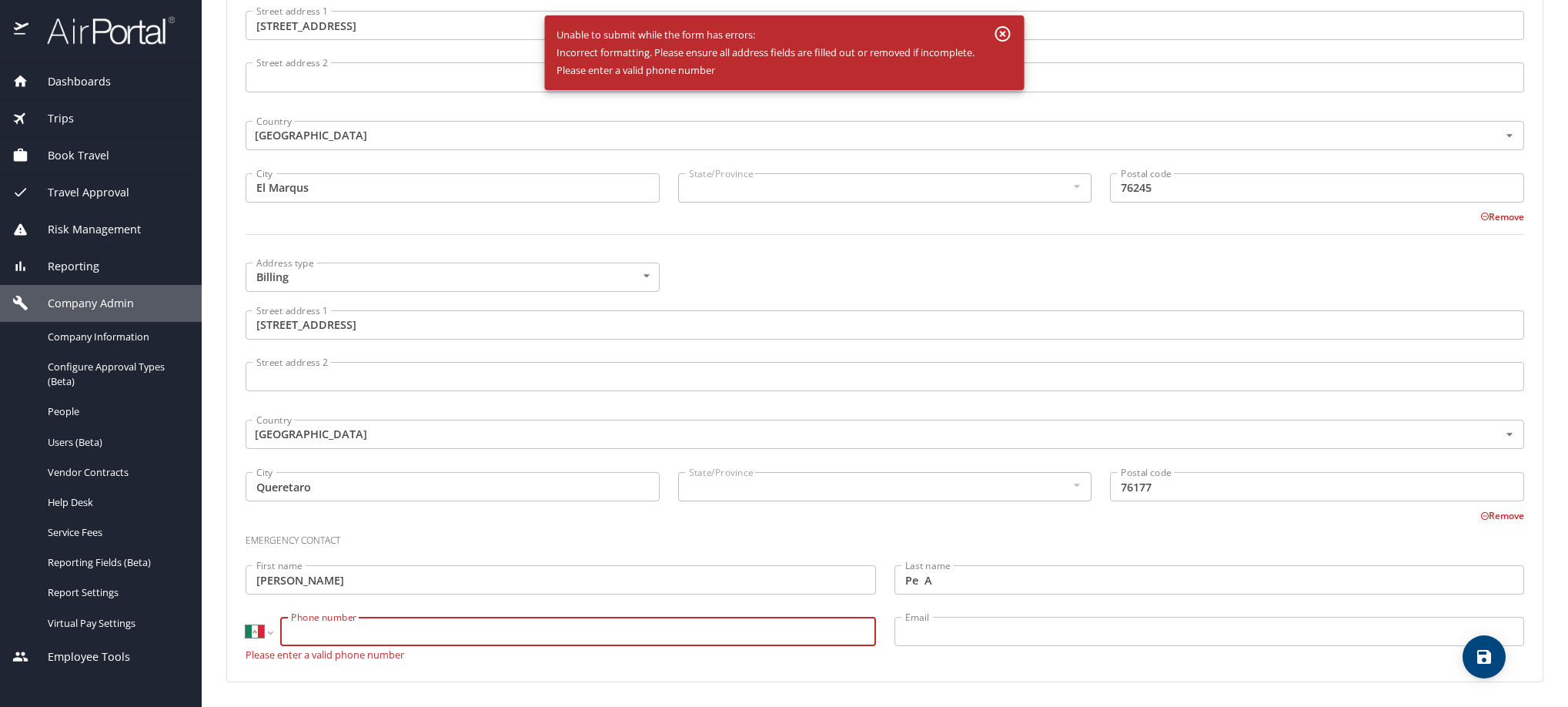
paste input "[PHONE_NUMBER]"
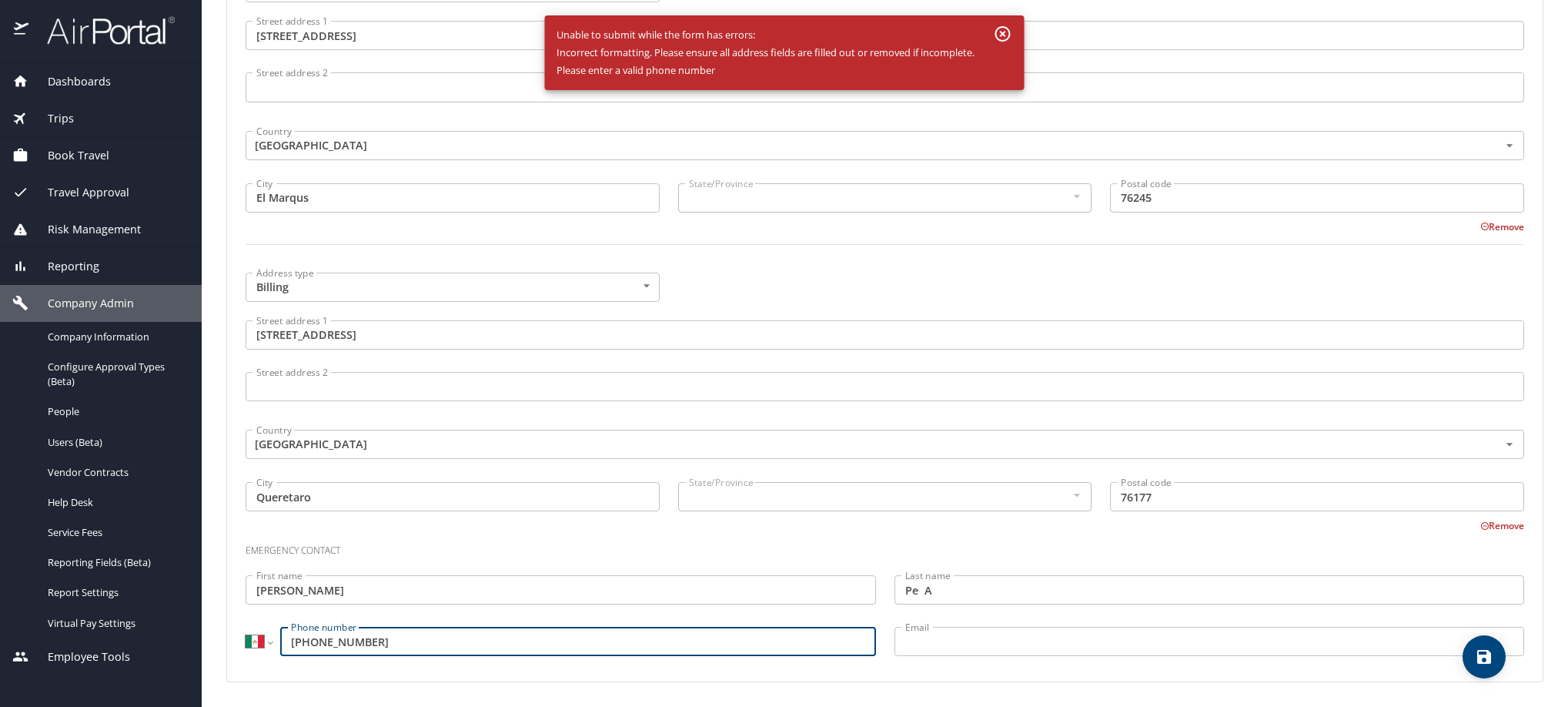
type input "[PHONE_NUMBER]"
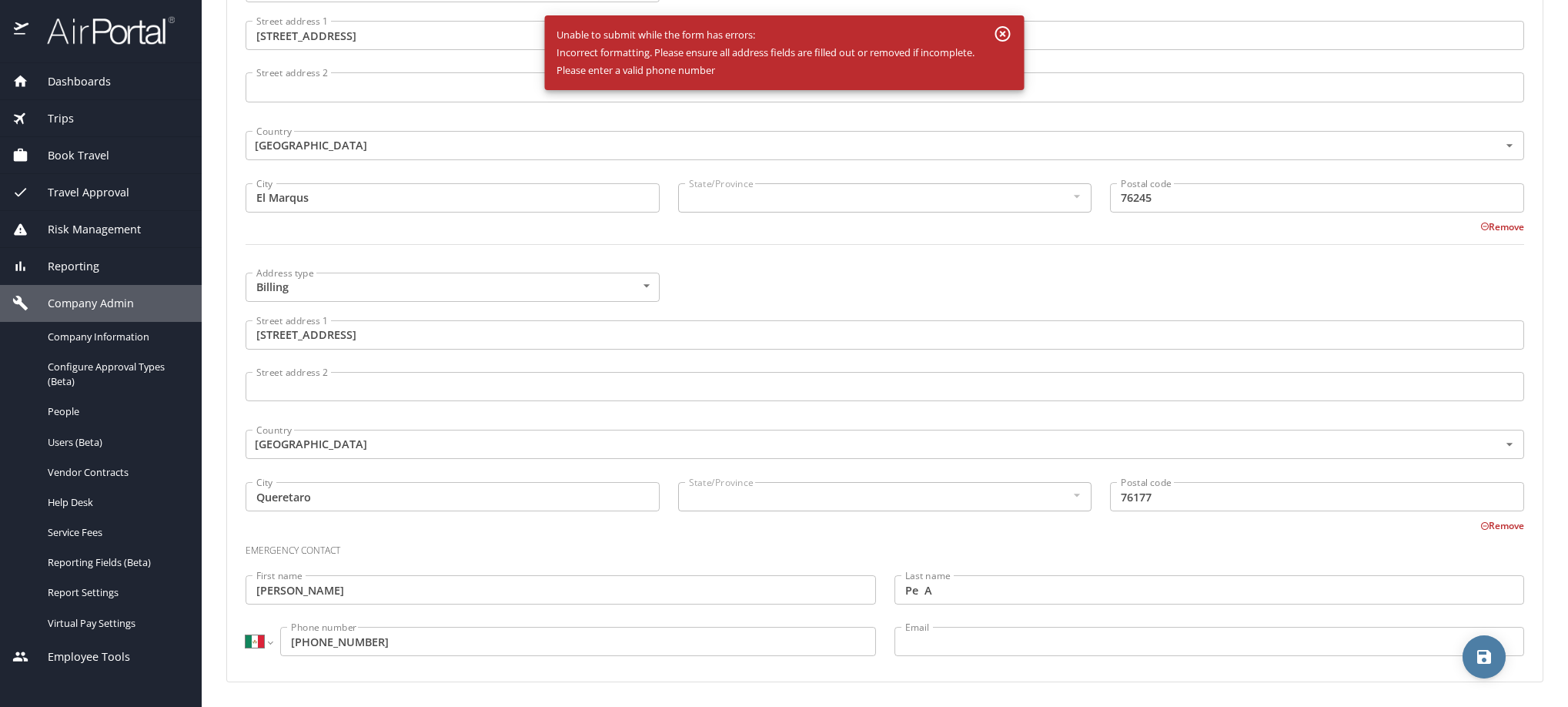
click at [1490, 661] on icon "save" at bounding box center [1484, 656] width 14 height 14
select select "MX"
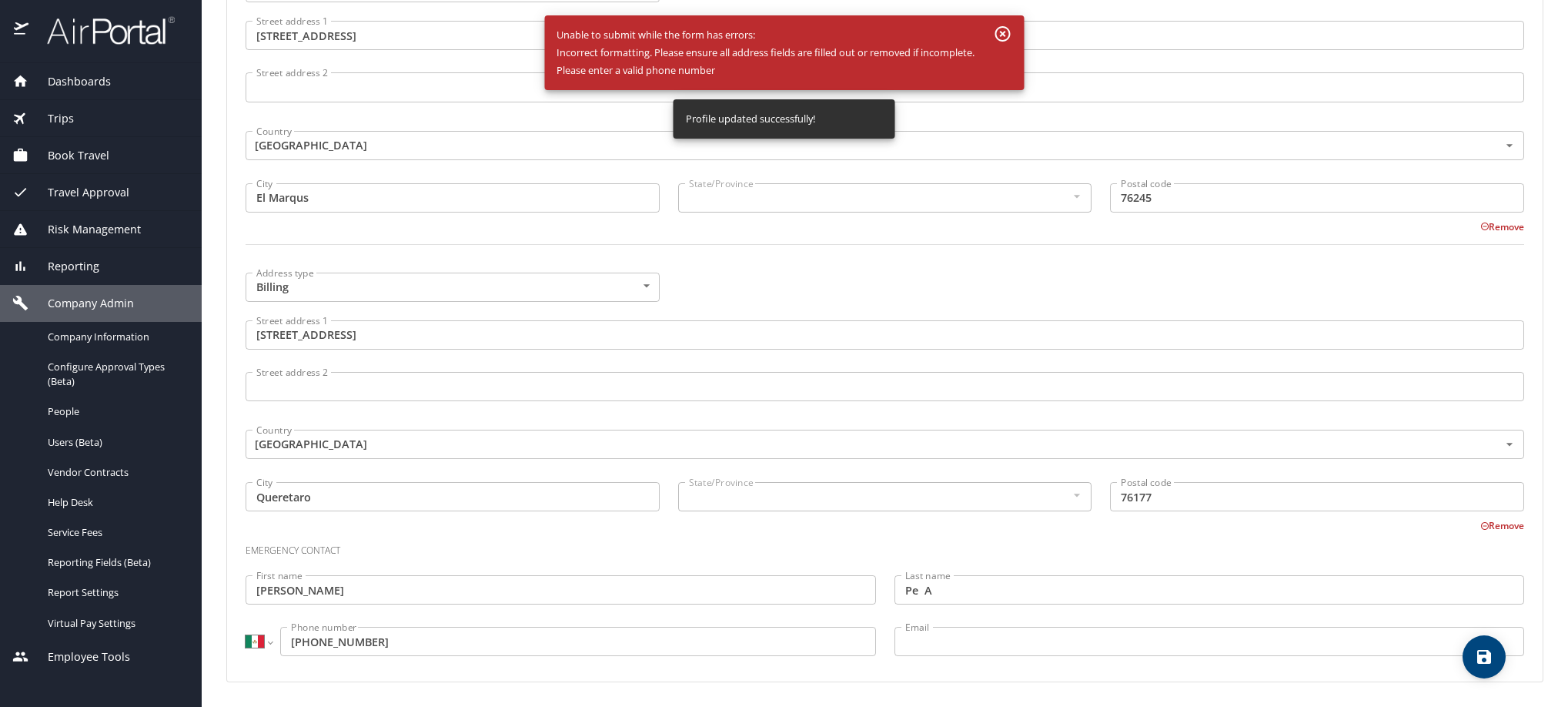
select select "MX"
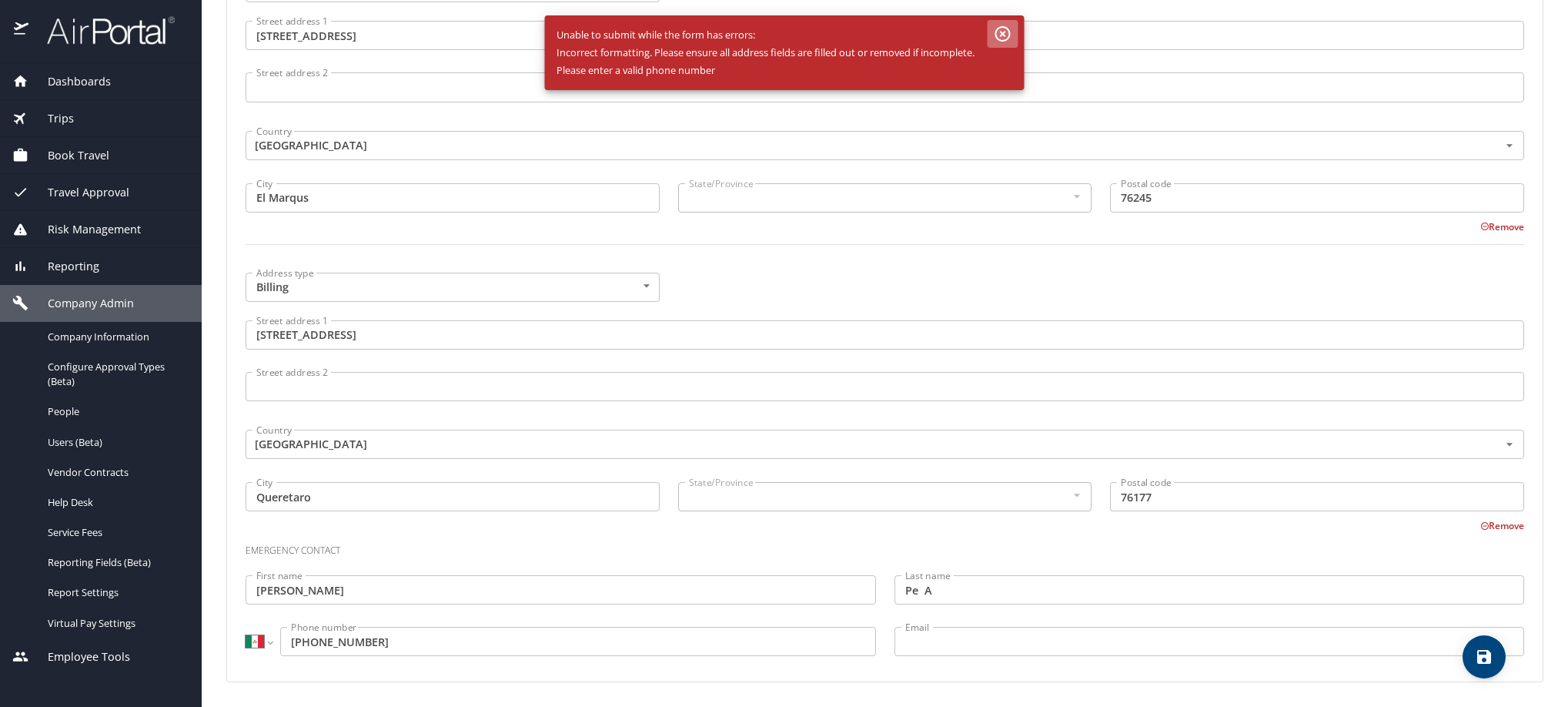
click at [1012, 42] on icon "button" at bounding box center [1002, 34] width 18 height 18
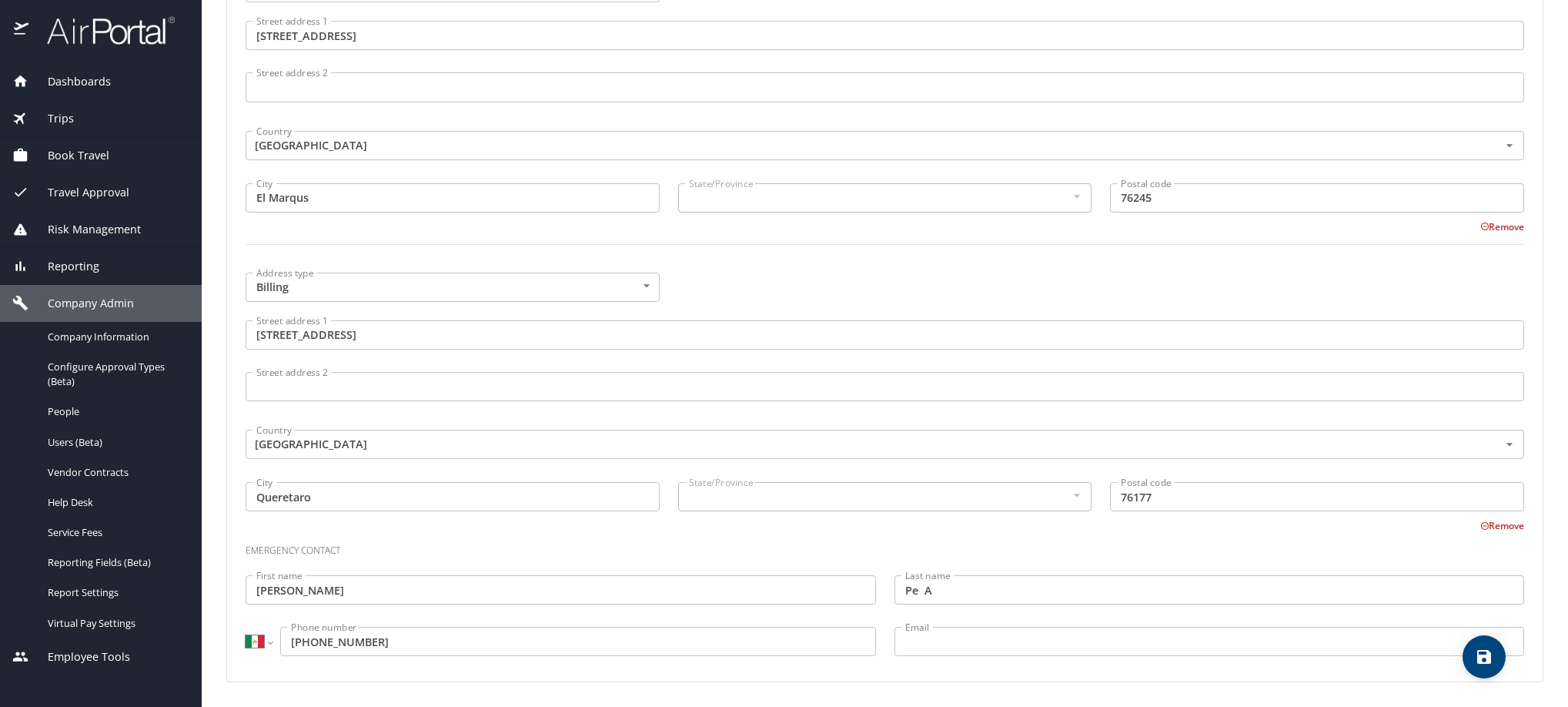
scroll to position [0, 0]
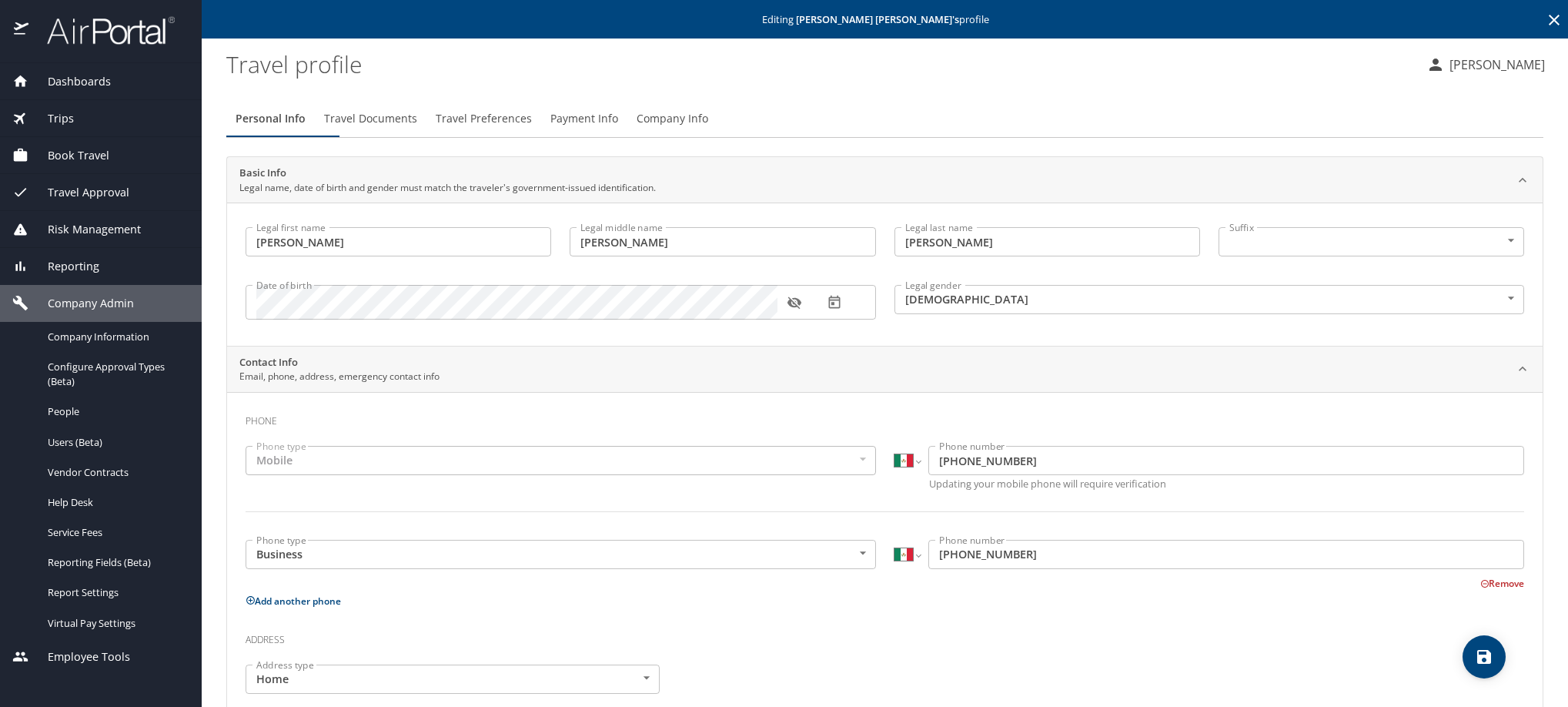
click at [1549, 23] on icon at bounding box center [1554, 20] width 11 height 11
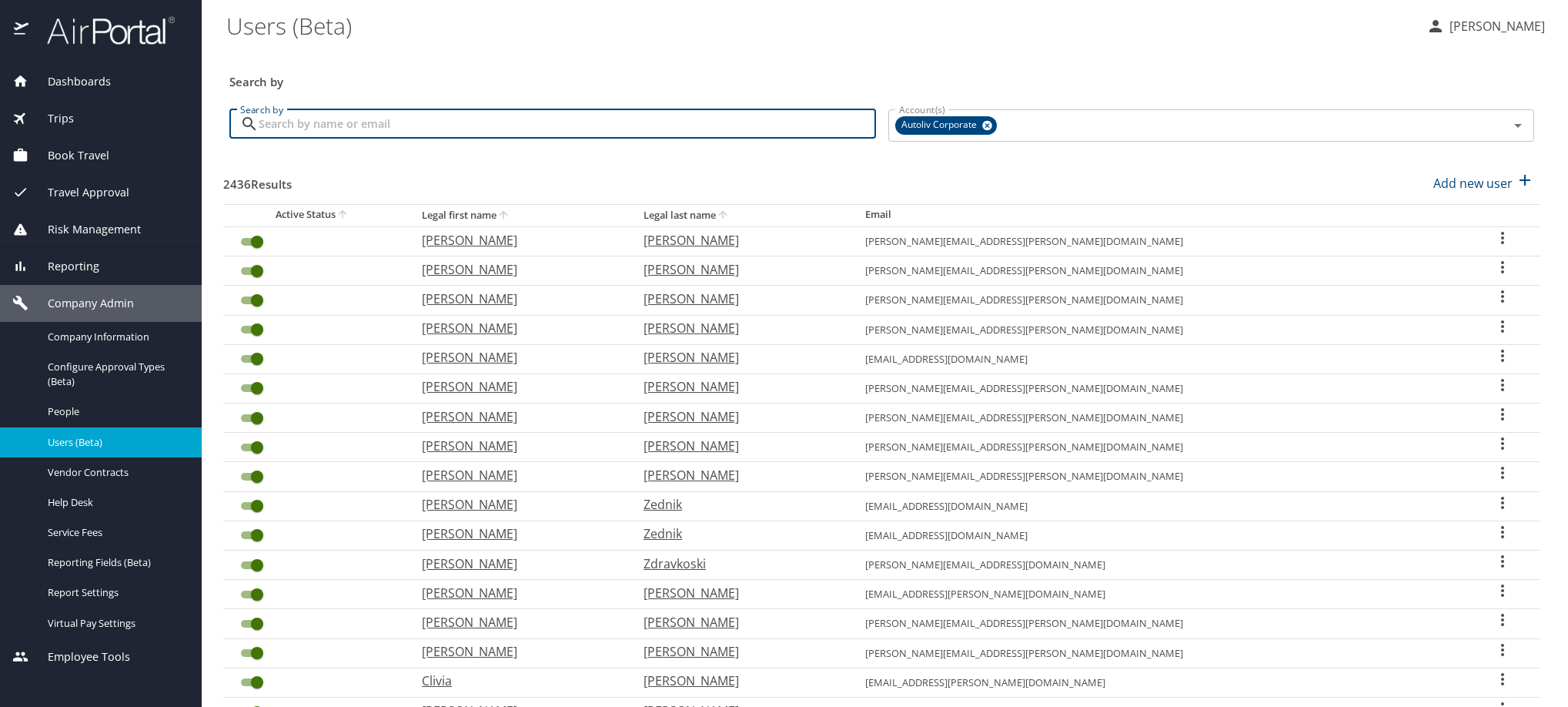
click at [319, 139] on input "Search by" at bounding box center [567, 124] width 618 height 29
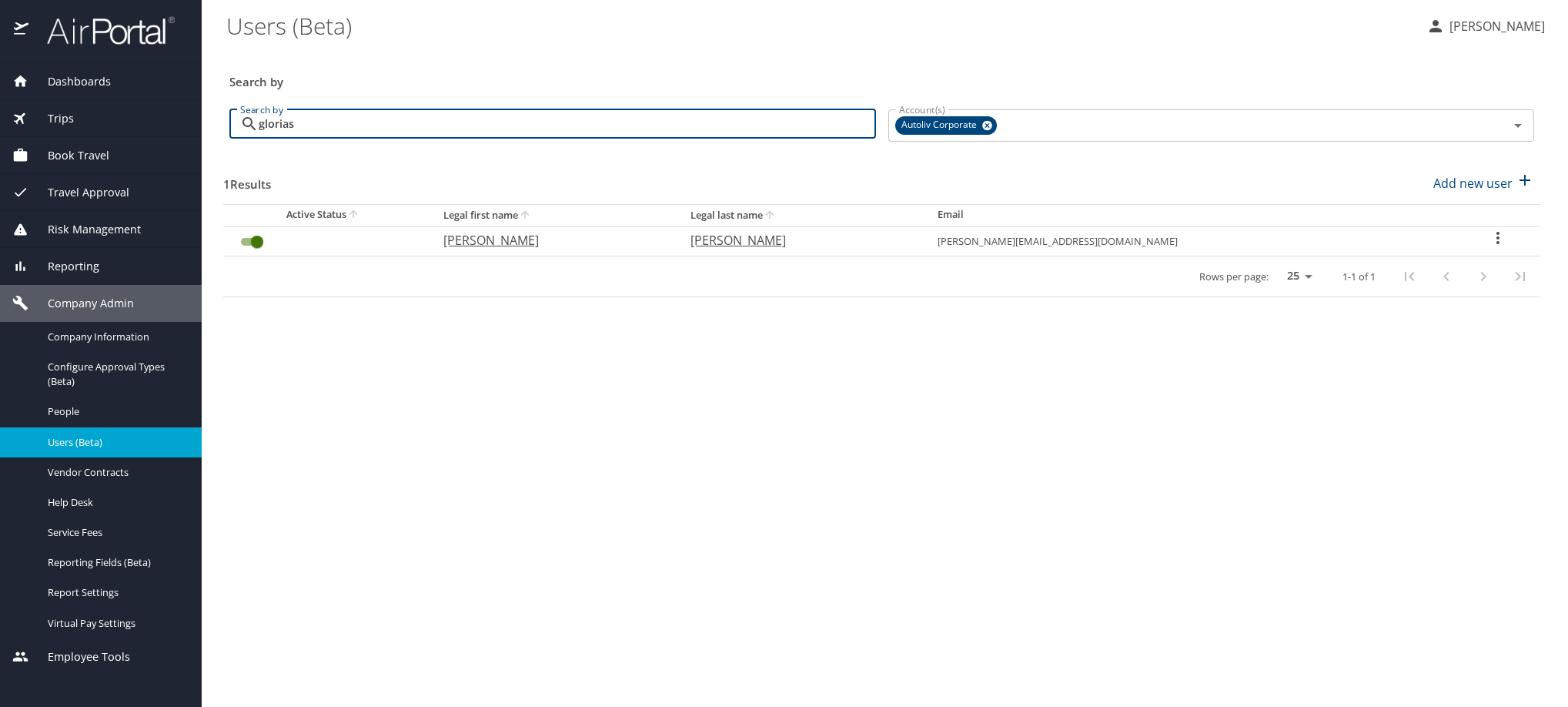
type input "glorias"
